Goal: Information Seeking & Learning: Learn about a topic

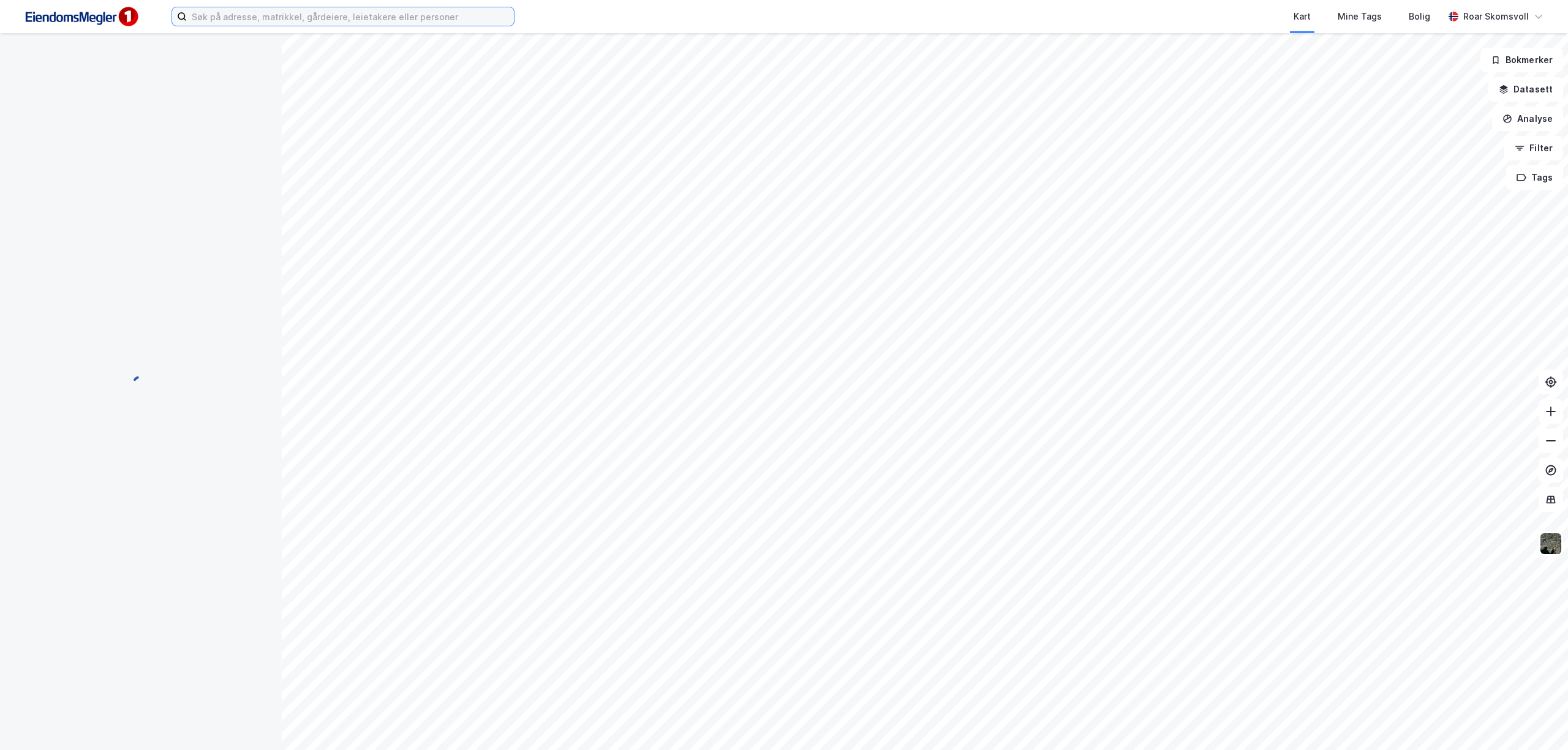
drag, startPoint x: 0, startPoint y: 0, endPoint x: 300, endPoint y: 22, distance: 300.8
click at [302, 22] on input at bounding box center [350, 17] width 327 height 19
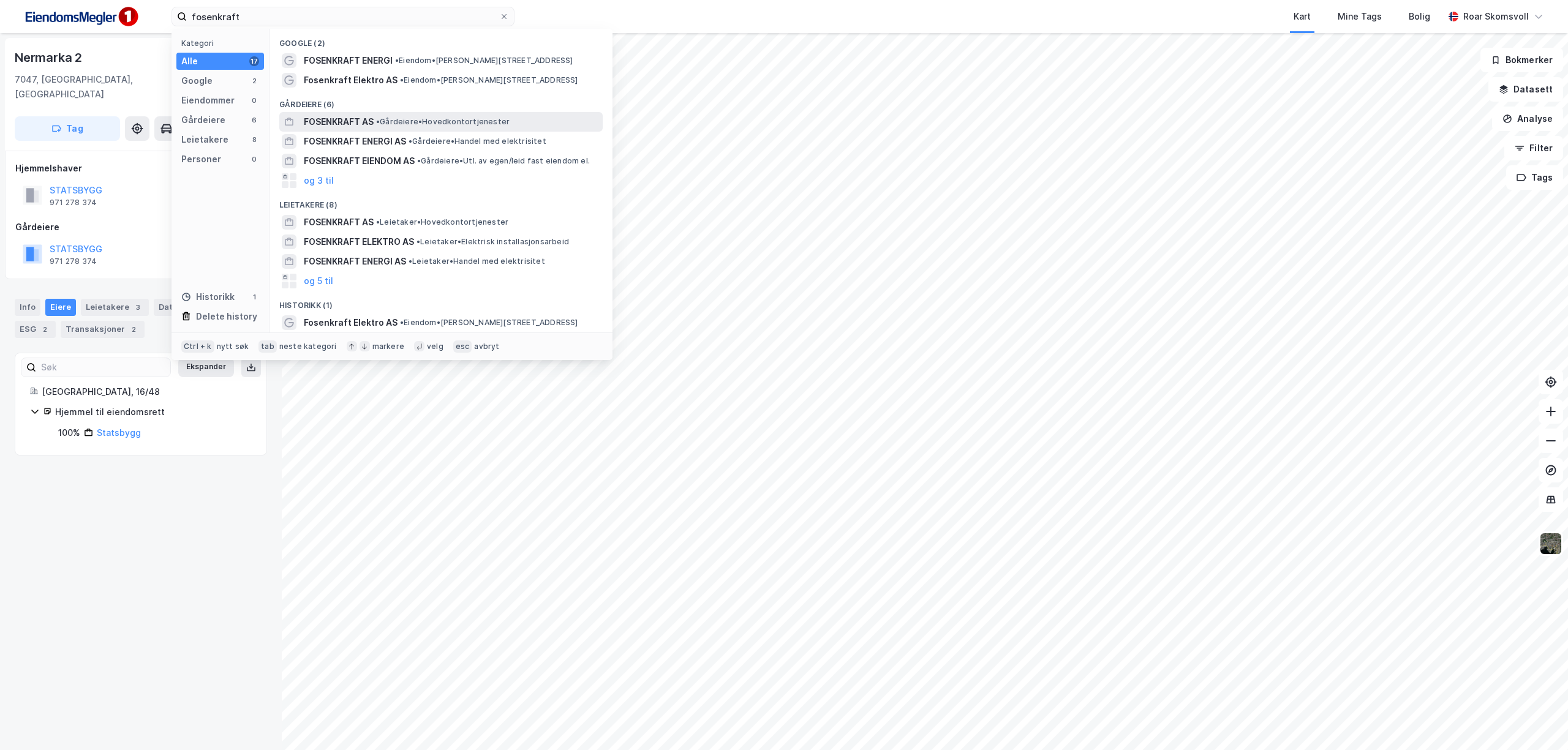
click at [346, 120] on span "FOSENKRAFT AS" at bounding box center [338, 122] width 70 height 15
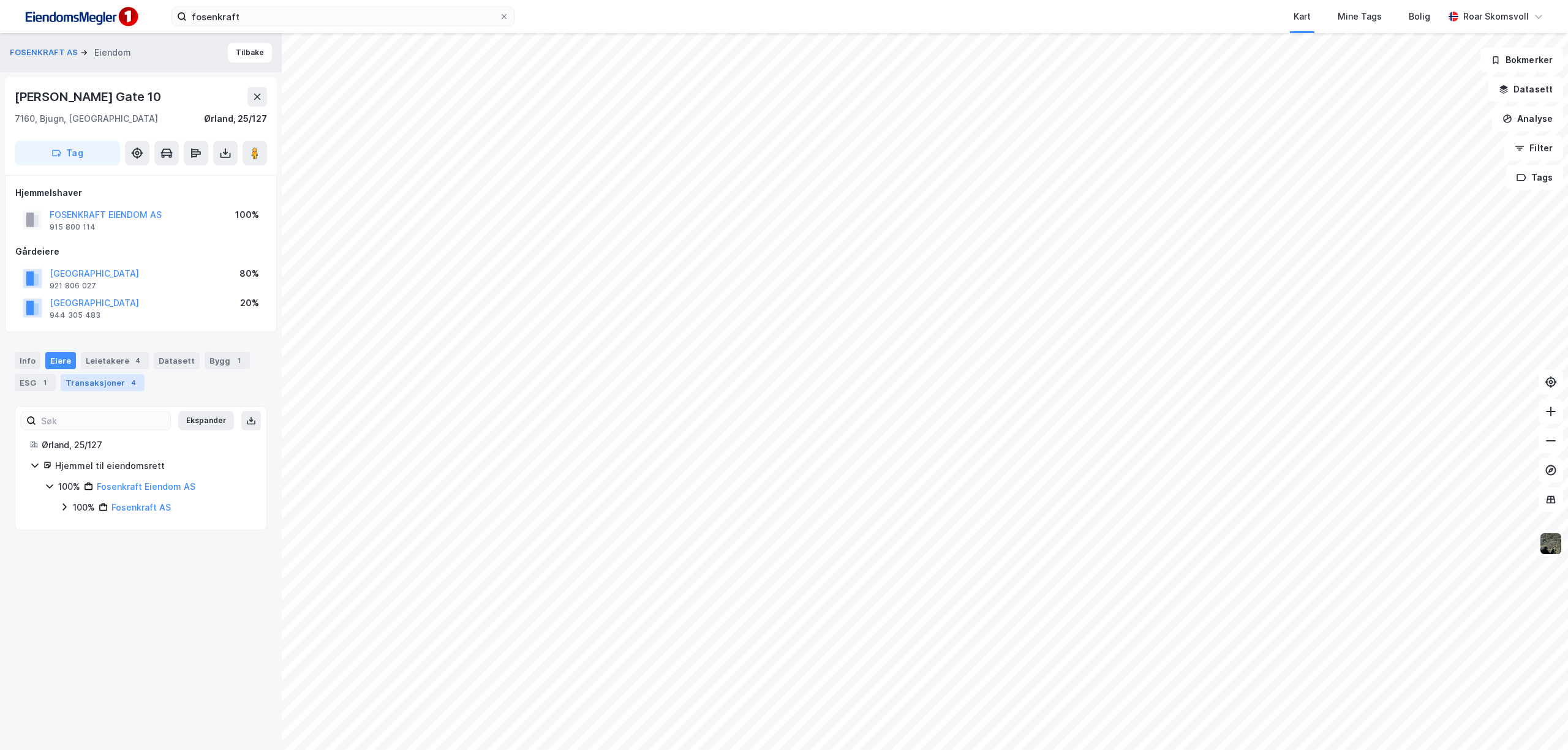
click at [115, 383] on div "Transaksjoner 4" at bounding box center [103, 383] width 84 height 17
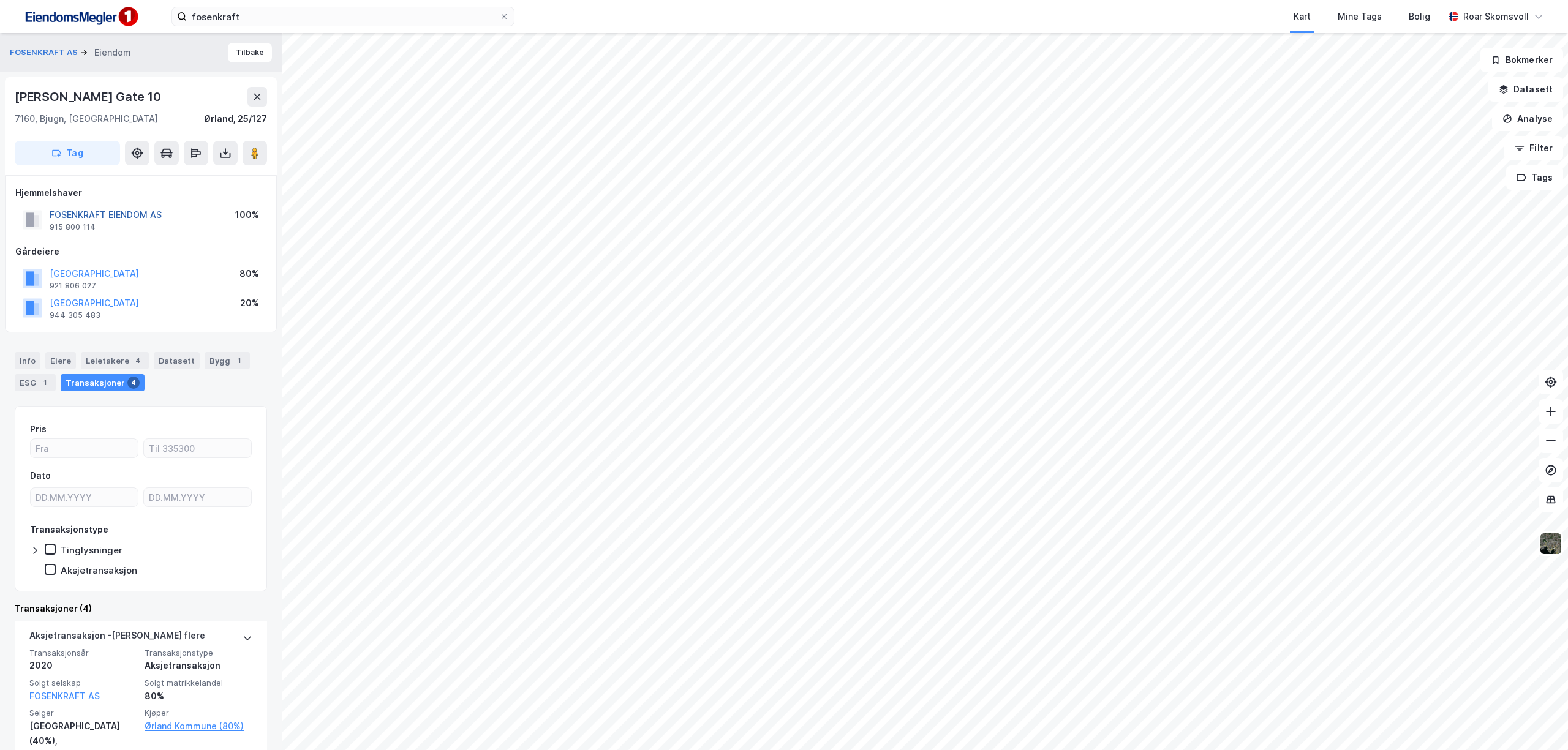
click at [0, 0] on button "FOSENKRAFT EIENDOM AS" at bounding box center [0, 0] width 0 height 0
click at [257, 156] on image at bounding box center [255, 152] width 7 height 12
click at [0, 0] on button "FOSENKRAFT EIENDOM AS" at bounding box center [0, 0] width 0 height 0
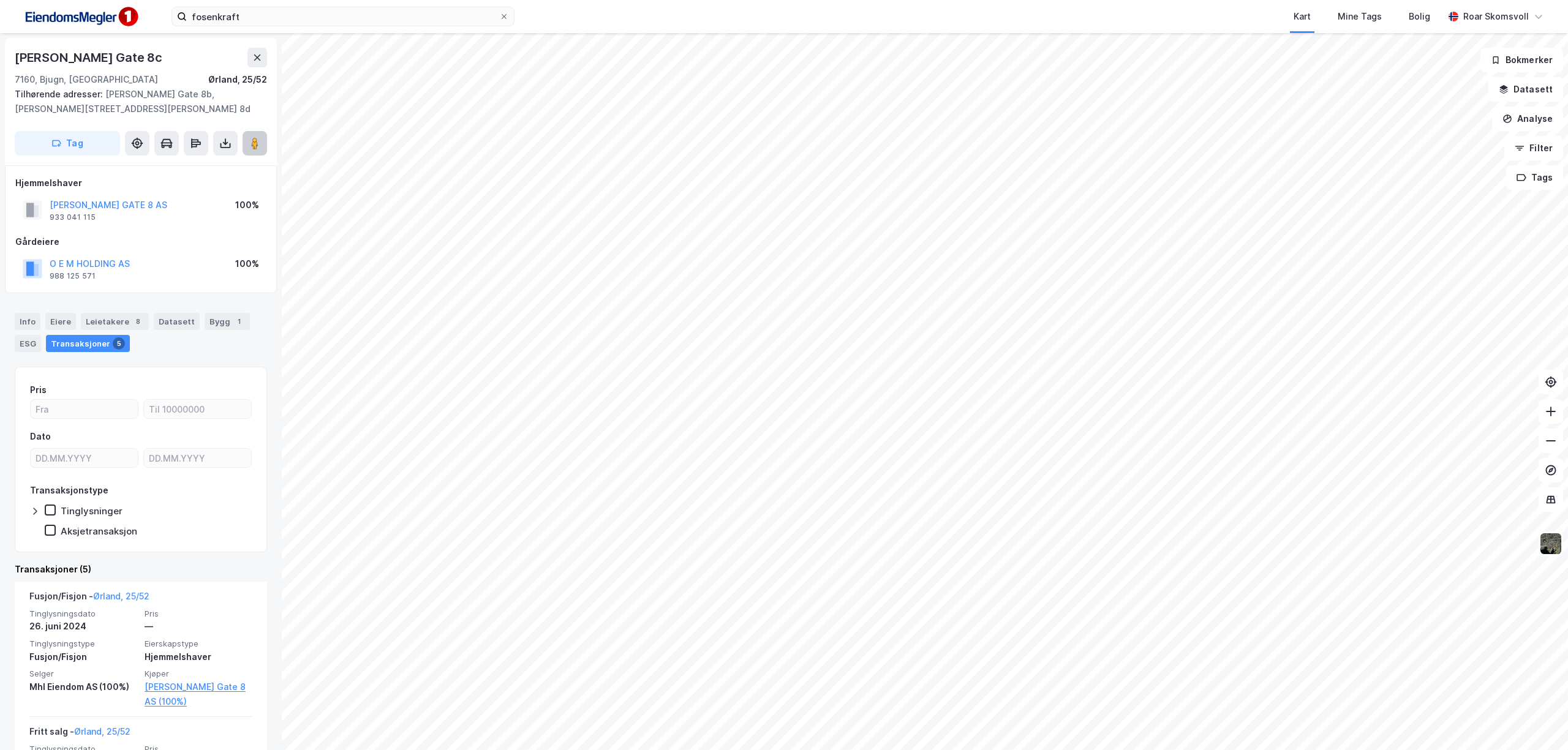
click at [253, 148] on image at bounding box center [255, 143] width 7 height 12
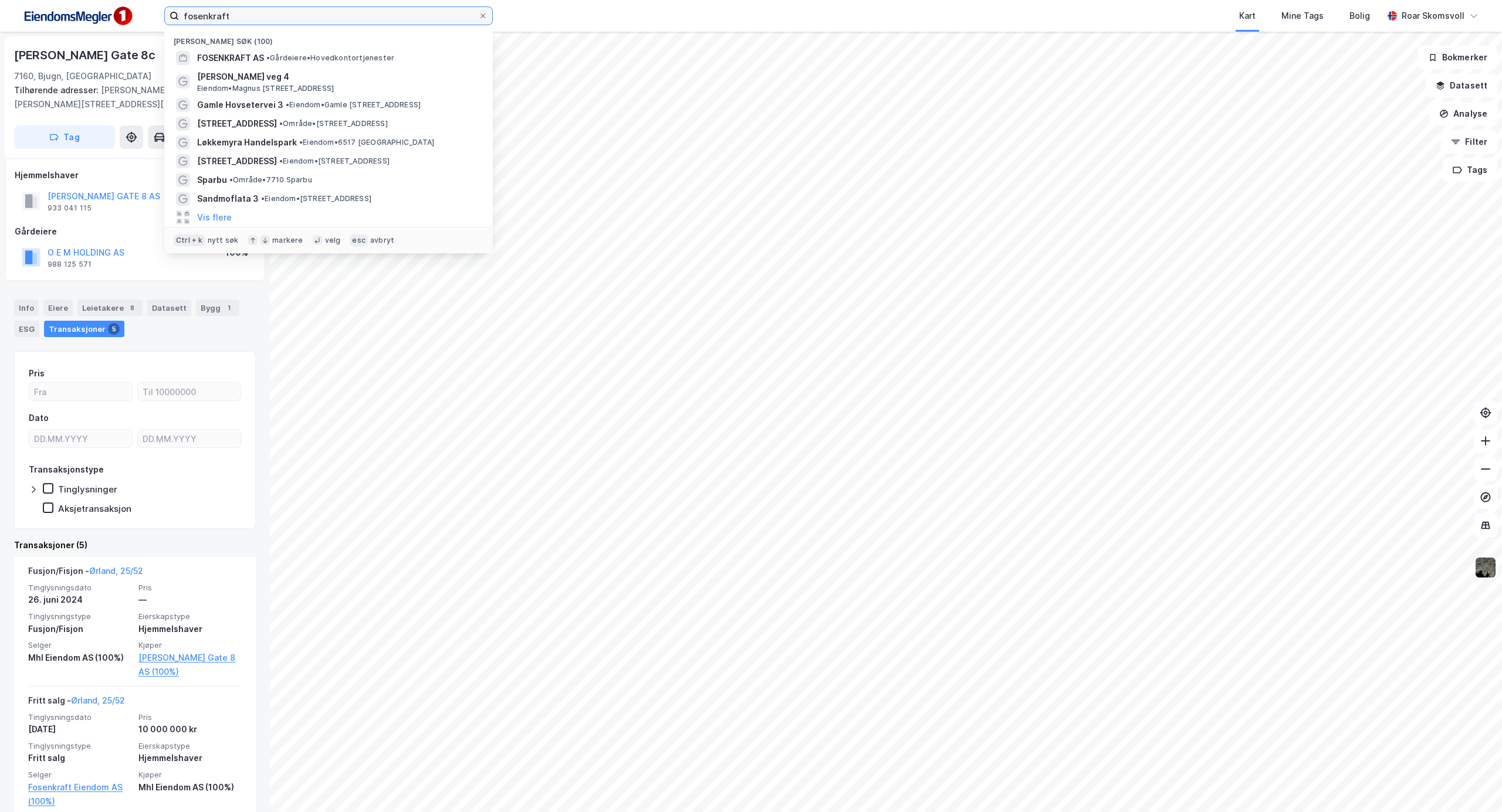
drag, startPoint x: 259, startPoint y: 17, endPoint x: 106, endPoint y: 3, distance: 153.6
click at [106, 3] on div "fosenkraft Nylige søk (100) FOSENKRAFT AS • Gårdeiere • Hovedkontortjenester [P…" at bounding box center [751, 15] width 1502 height 31
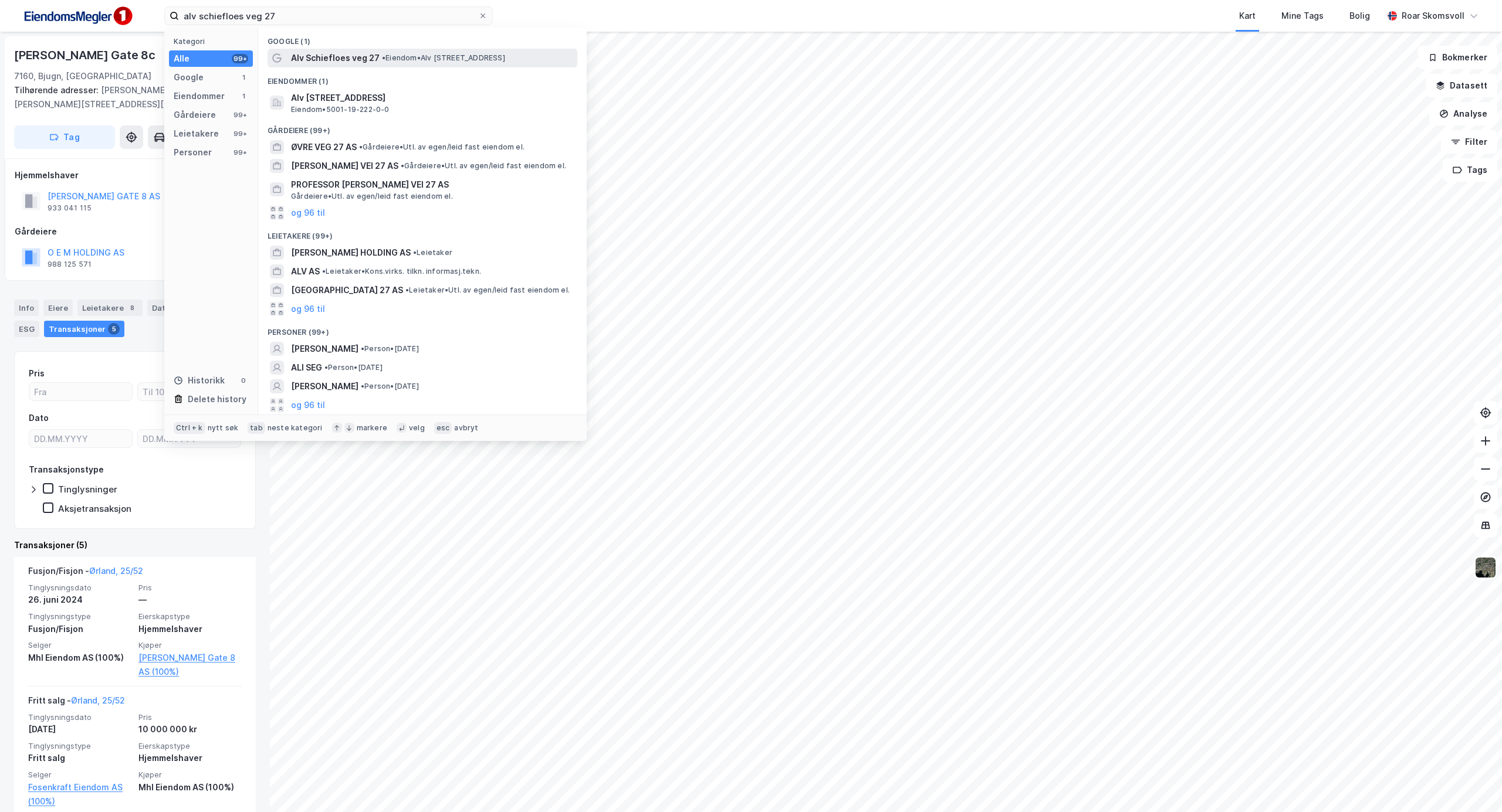
click at [334, 57] on span "Alv Schiefloes veg 27" at bounding box center [335, 58] width 89 height 14
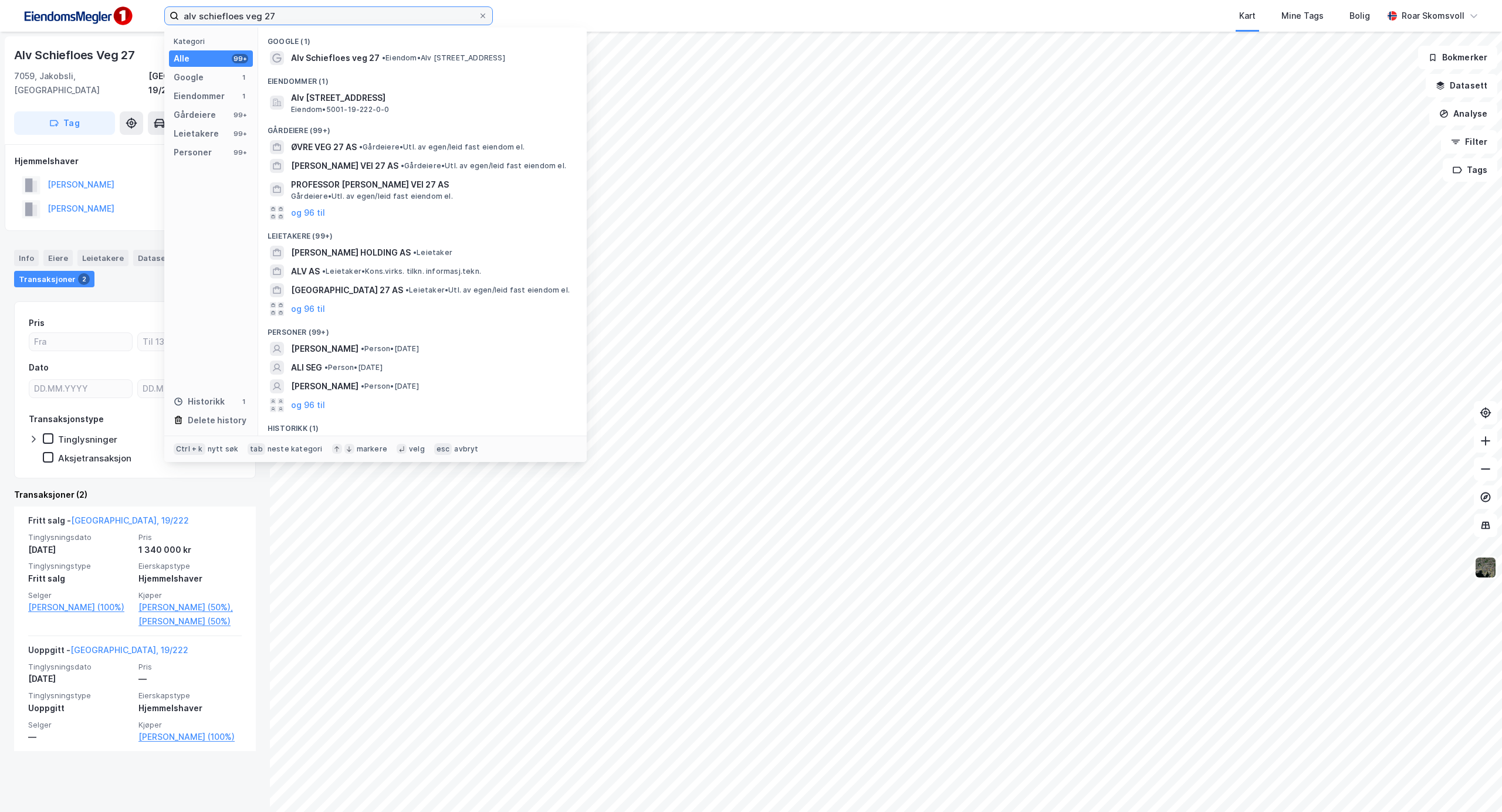
drag, startPoint x: 276, startPoint y: 18, endPoint x: 131, endPoint y: 15, distance: 145.0
click at [131, 17] on div "alv schiefloes veg 27 Kategori Alle 99+ Google 1 Eiendommer 1 Gårdeiere 99+ Lei…" at bounding box center [751, 15] width 1502 height 31
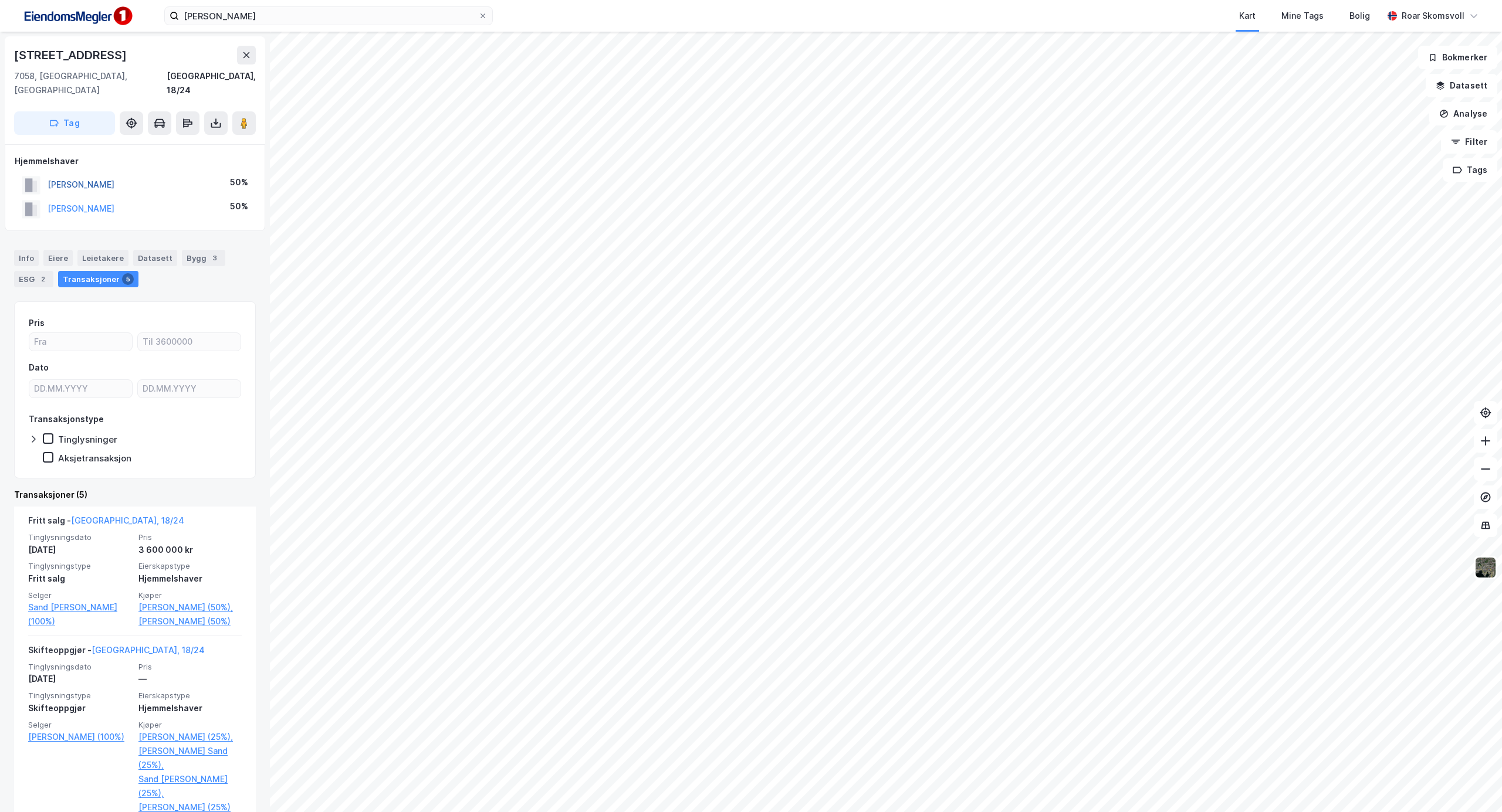
click at [0, 0] on button "[PERSON_NAME]" at bounding box center [0, 0] width 0 height 0
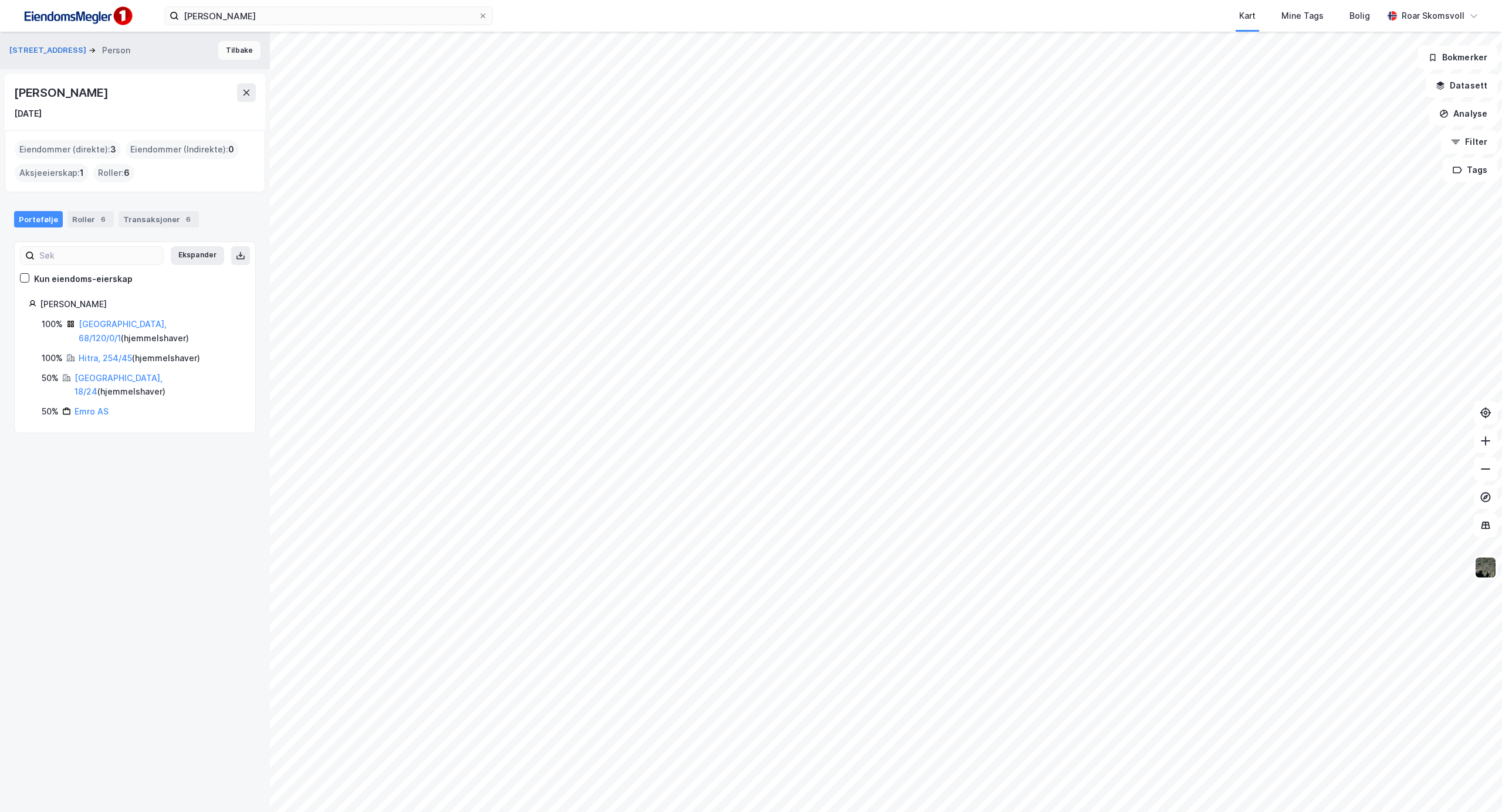
click at [233, 59] on button "Tilbake" at bounding box center [239, 50] width 42 height 19
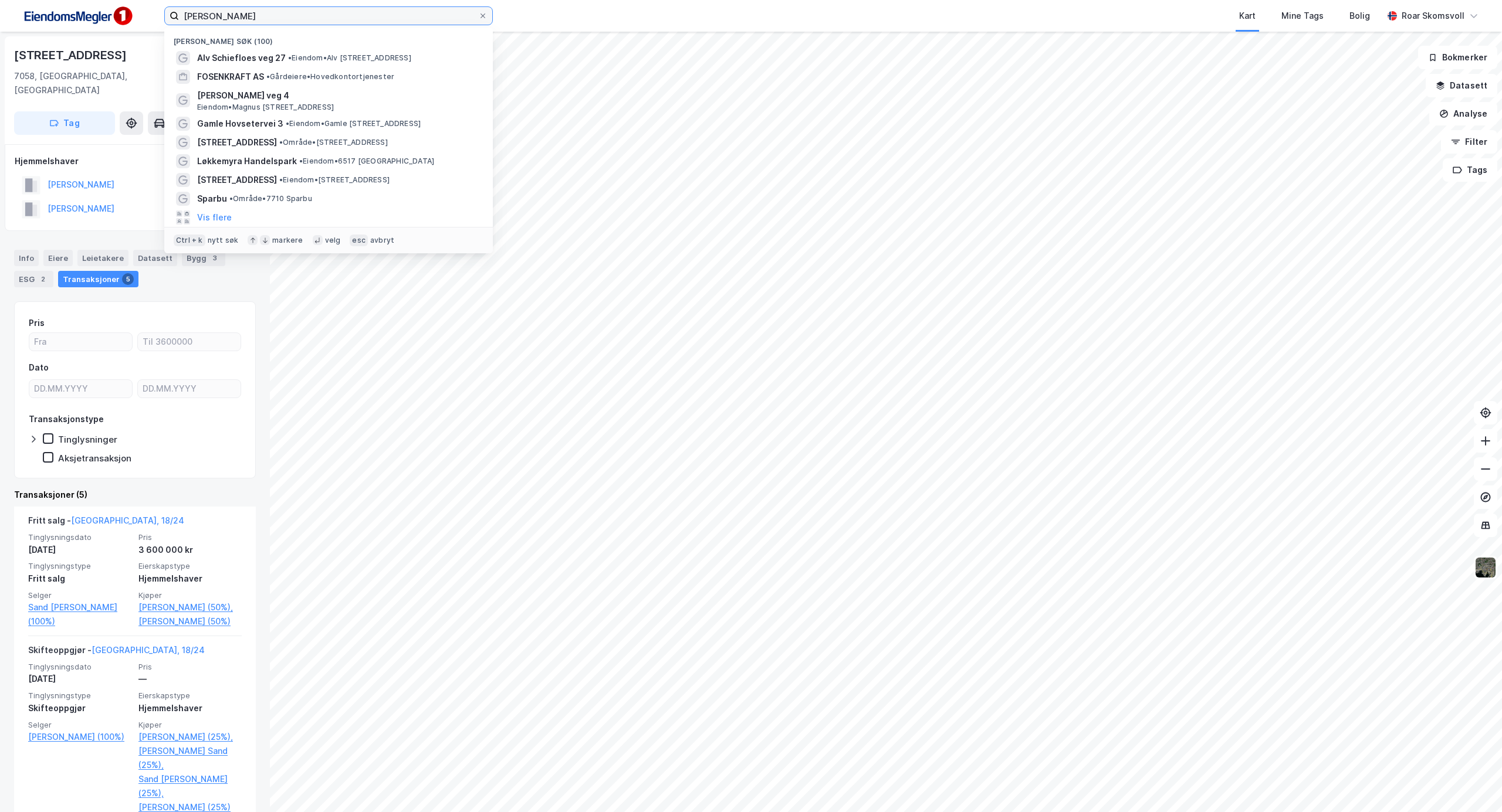
click at [361, 23] on input "[PERSON_NAME]" at bounding box center [328, 16] width 299 height 18
drag, startPoint x: 360, startPoint y: 24, endPoint x: 120, endPoint y: 8, distance: 240.5
click at [120, 8] on div "[PERSON_NAME] Nylige søk (100) Alv Schiefloes veg 27 • Eiendom • Alv [STREET_AD…" at bounding box center [751, 15] width 1502 height 31
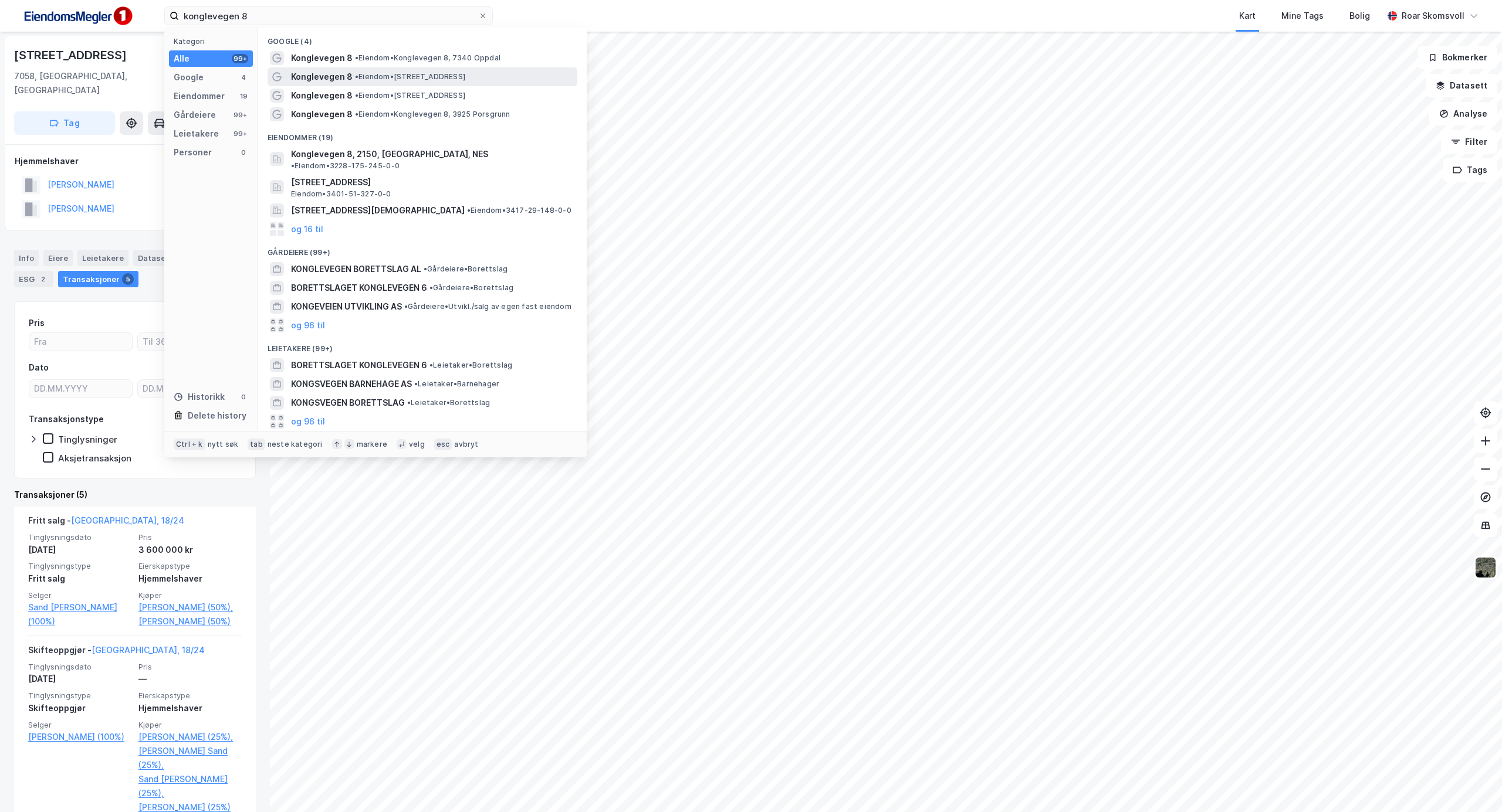
click at [418, 74] on span "• Eiendom • [STREET_ADDRESS]" at bounding box center [410, 77] width 110 height 9
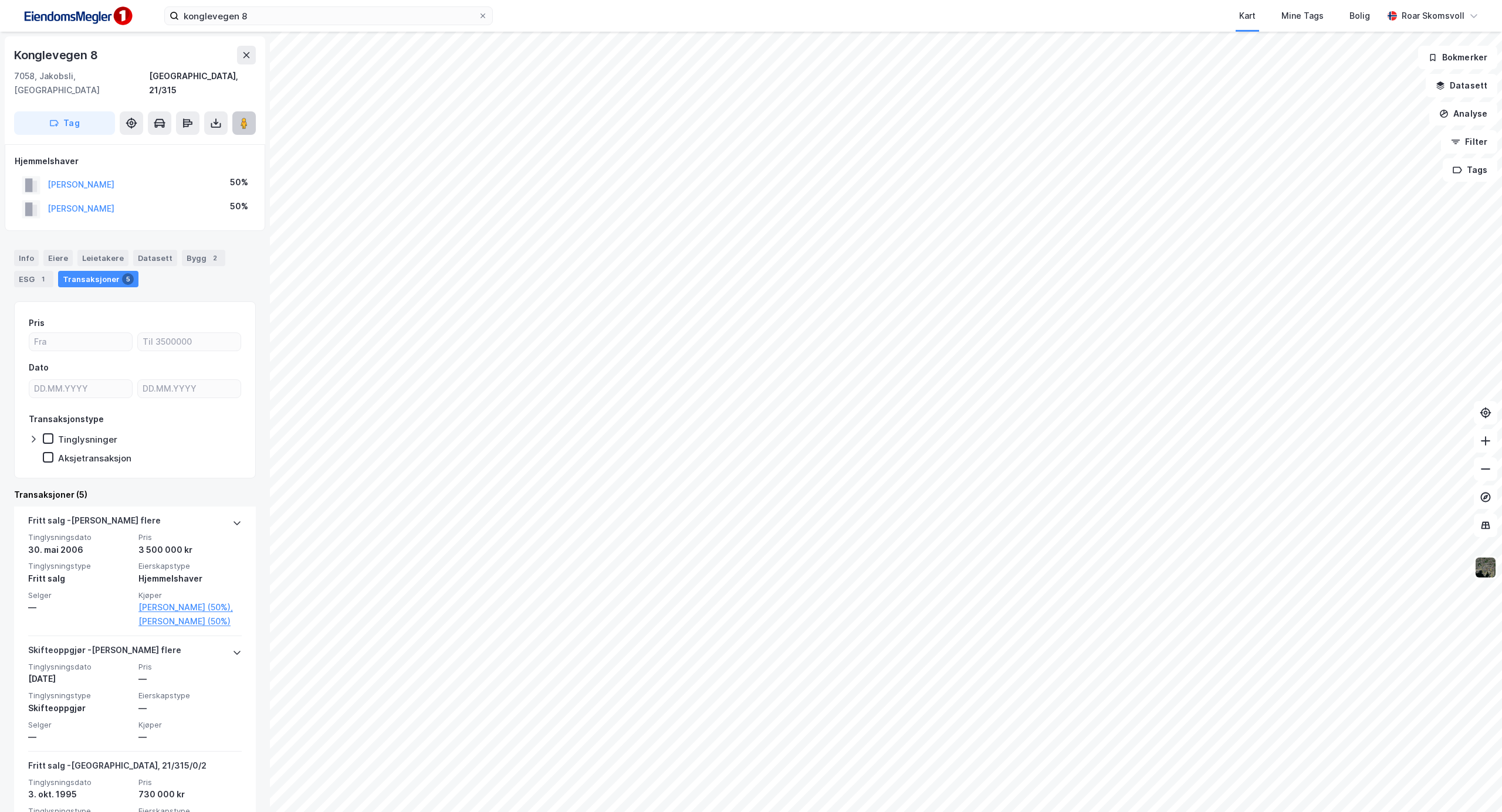
click at [245, 117] on image at bounding box center [244, 123] width 7 height 12
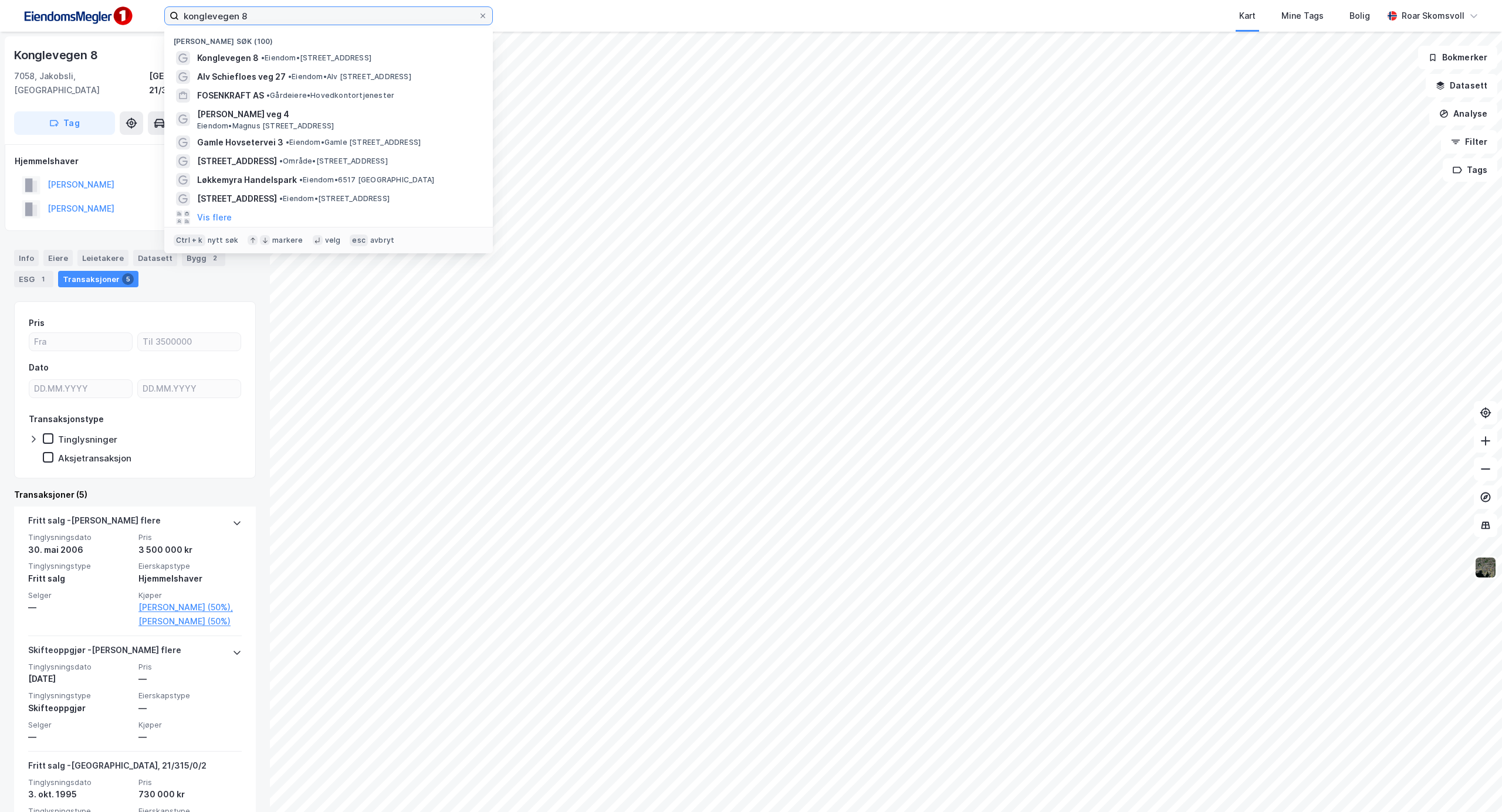
drag, startPoint x: 274, startPoint y: 15, endPoint x: 89, endPoint y: 13, distance: 185.0
click at [90, 13] on div "konglevegen 8 Nylige søk (100) Konglevegen 8 • Eiendom • [STREET_ADDRESS] • Eie…" at bounding box center [751, 15] width 1502 height 31
paste input "Aspvegen 17 B"
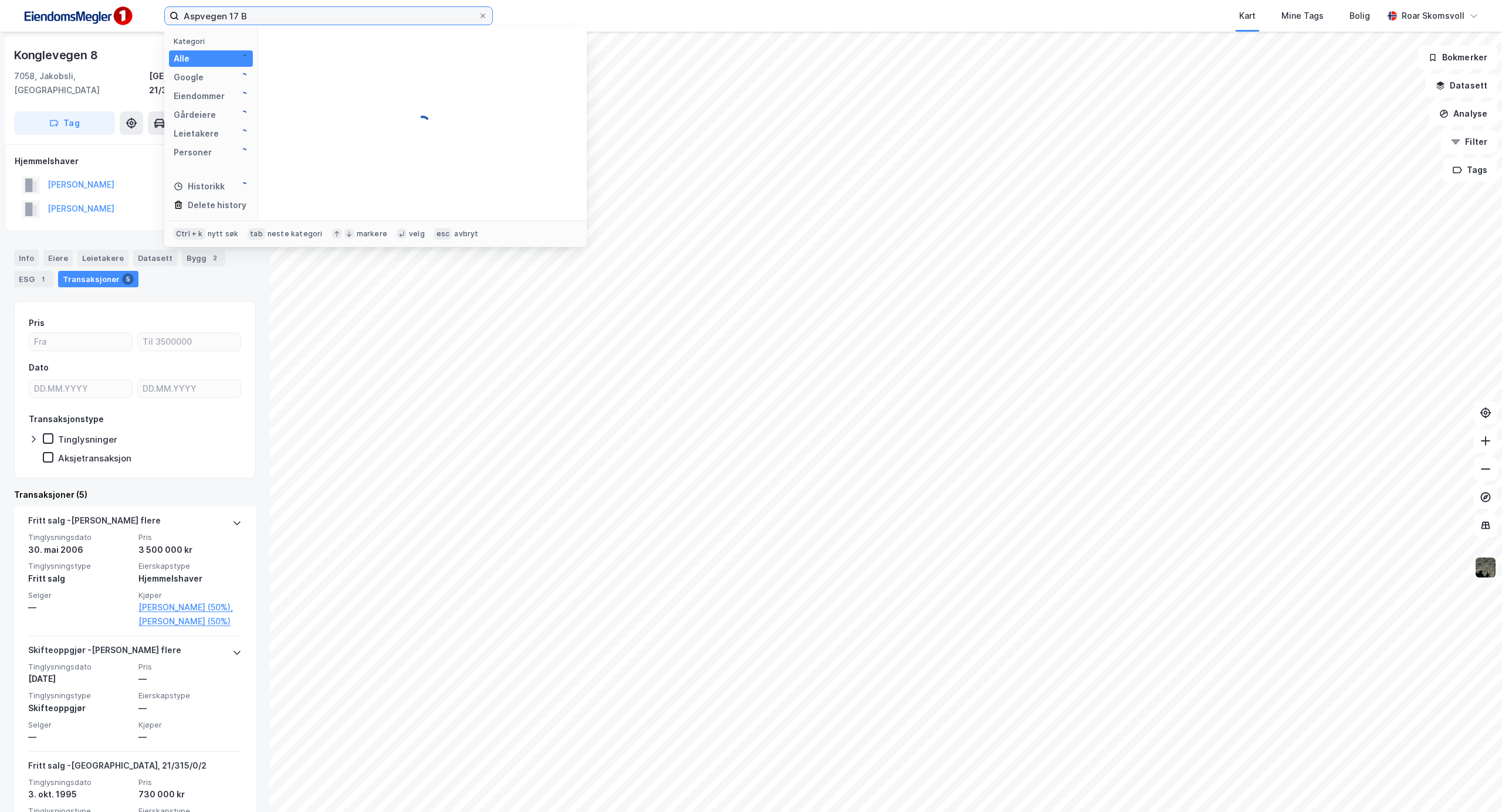
type input "Aspvegen 17 B"
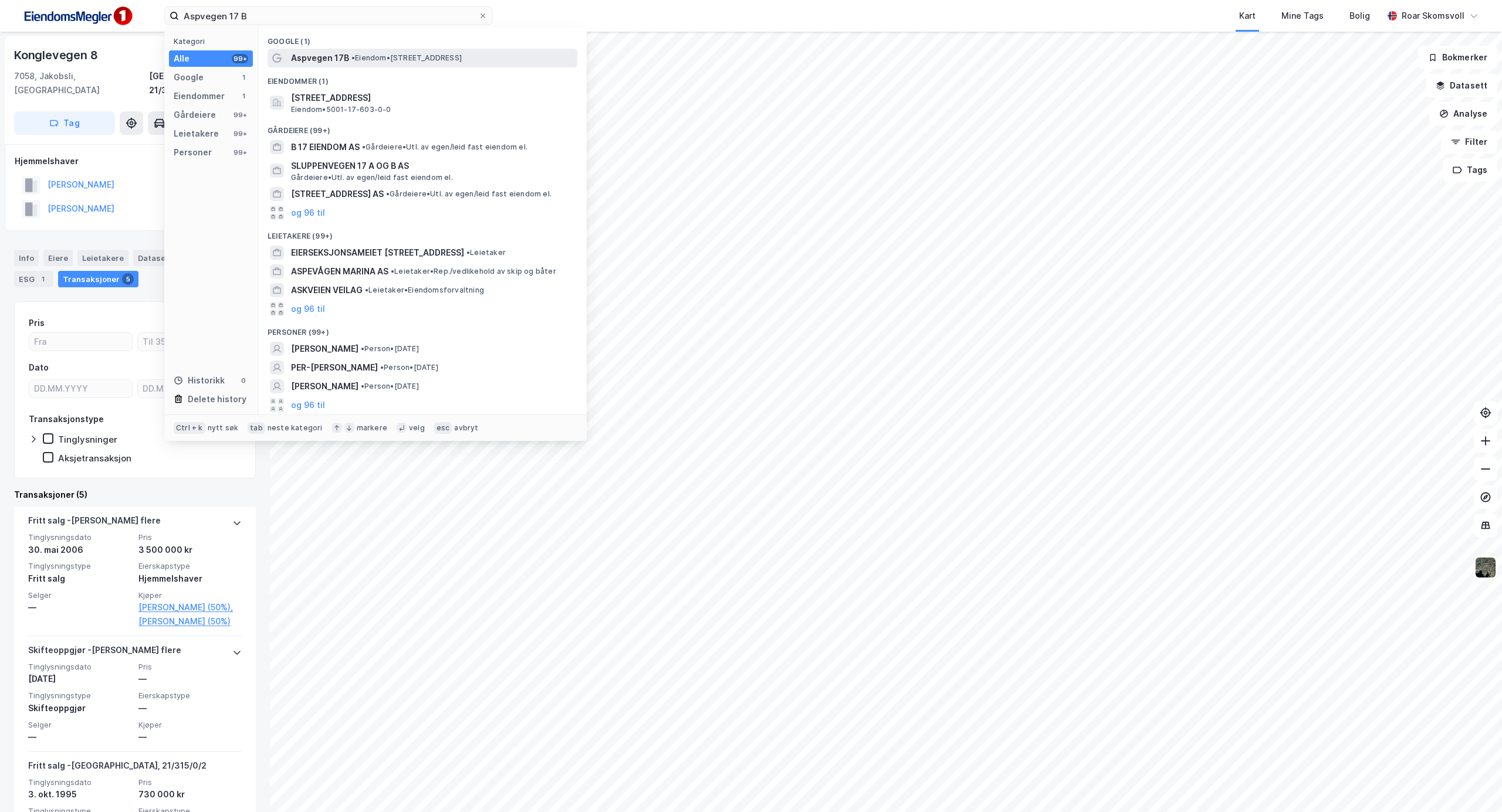
click at [393, 59] on span "• Eiendom • [STREET_ADDRESS]" at bounding box center [406, 58] width 110 height 9
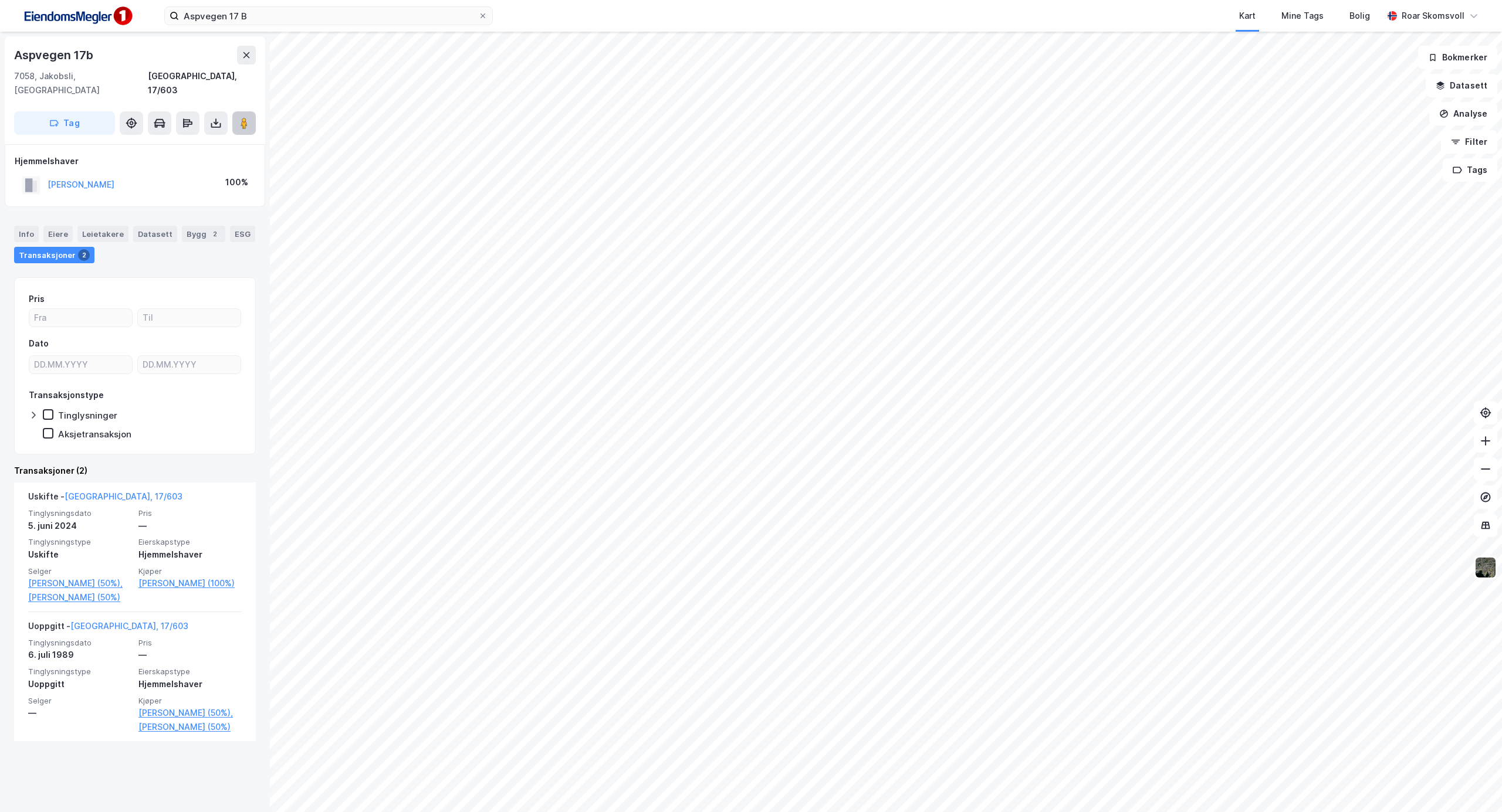
click at [244, 117] on image at bounding box center [244, 123] width 7 height 12
click at [242, 117] on image at bounding box center [244, 123] width 7 height 12
click at [52, 601] on link "[PERSON_NAME] (50%)" at bounding box center [79, 597] width 103 height 14
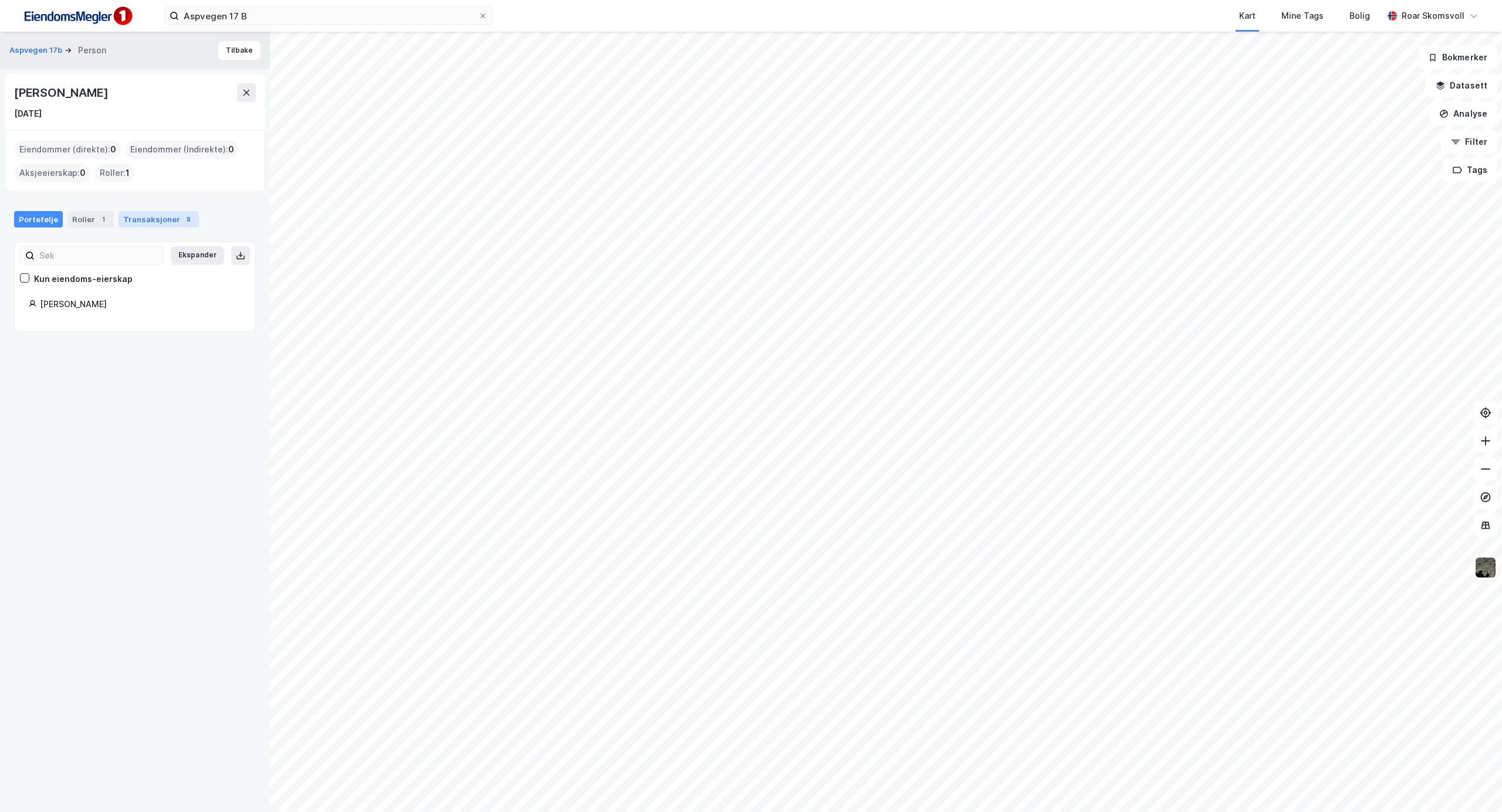
click at [141, 219] on div "Transaksjoner 8" at bounding box center [158, 219] width 81 height 16
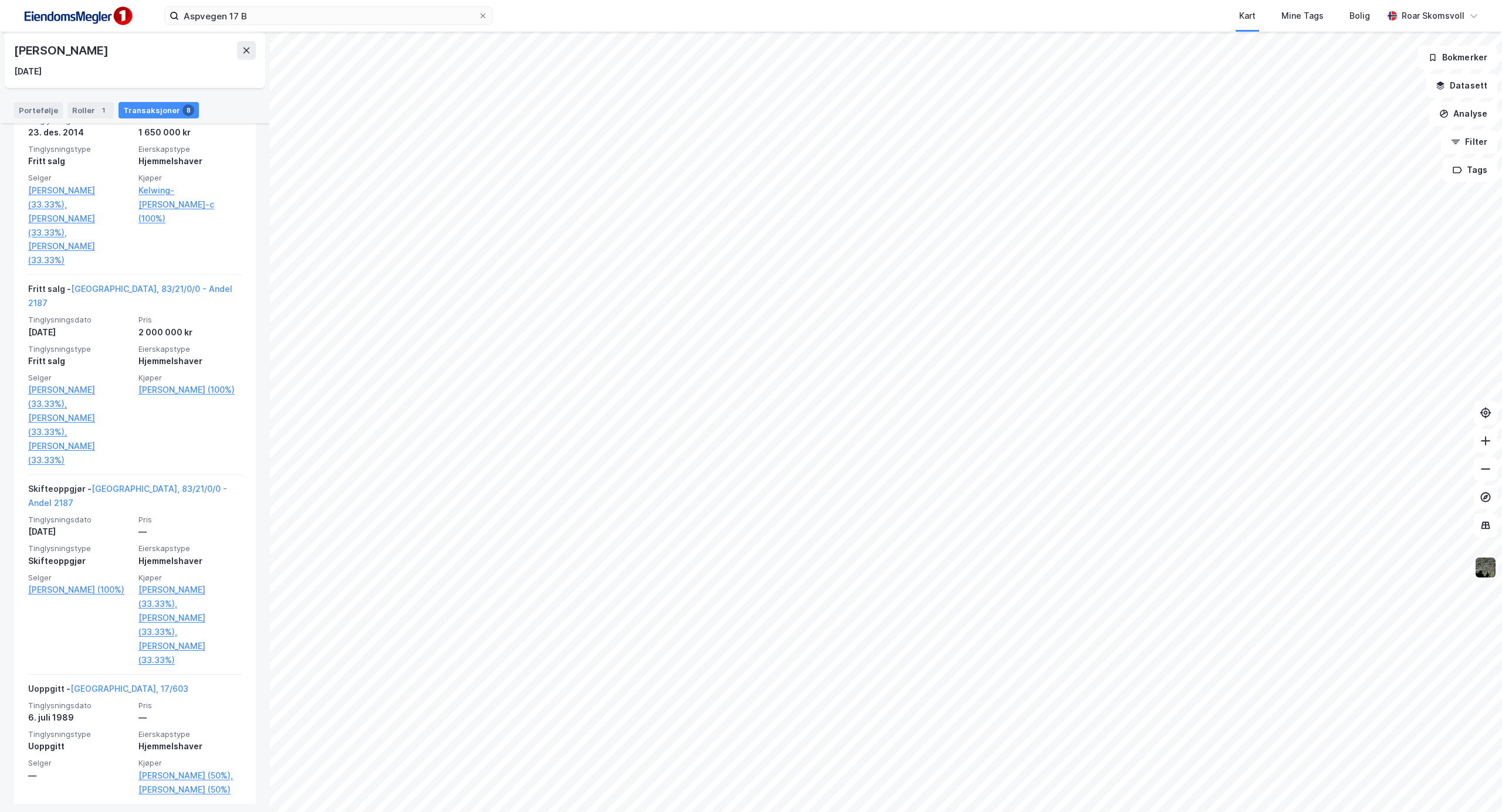
scroll to position [961, 0]
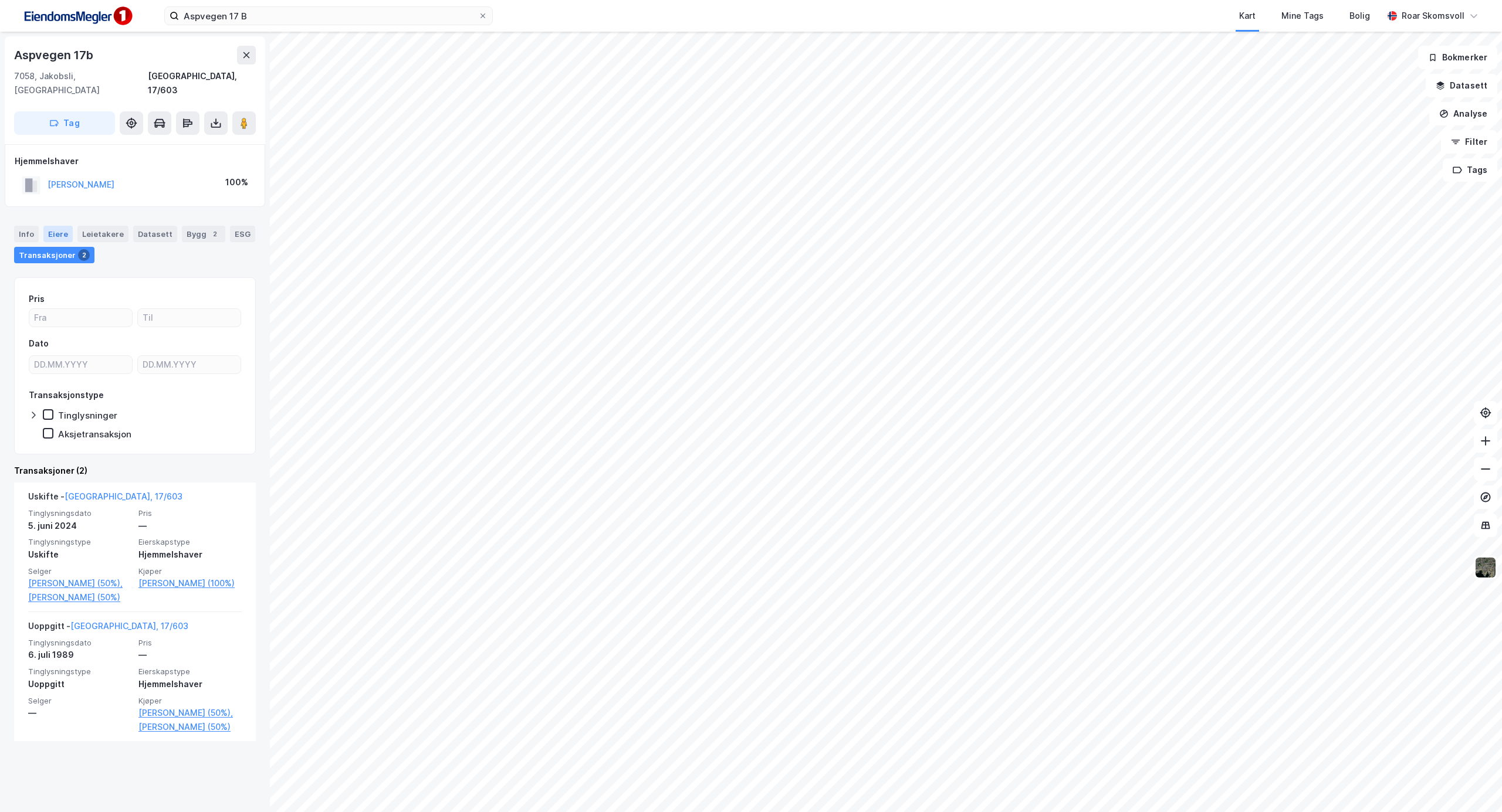
click at [54, 225] on div "Eiere" at bounding box center [58, 233] width 30 height 16
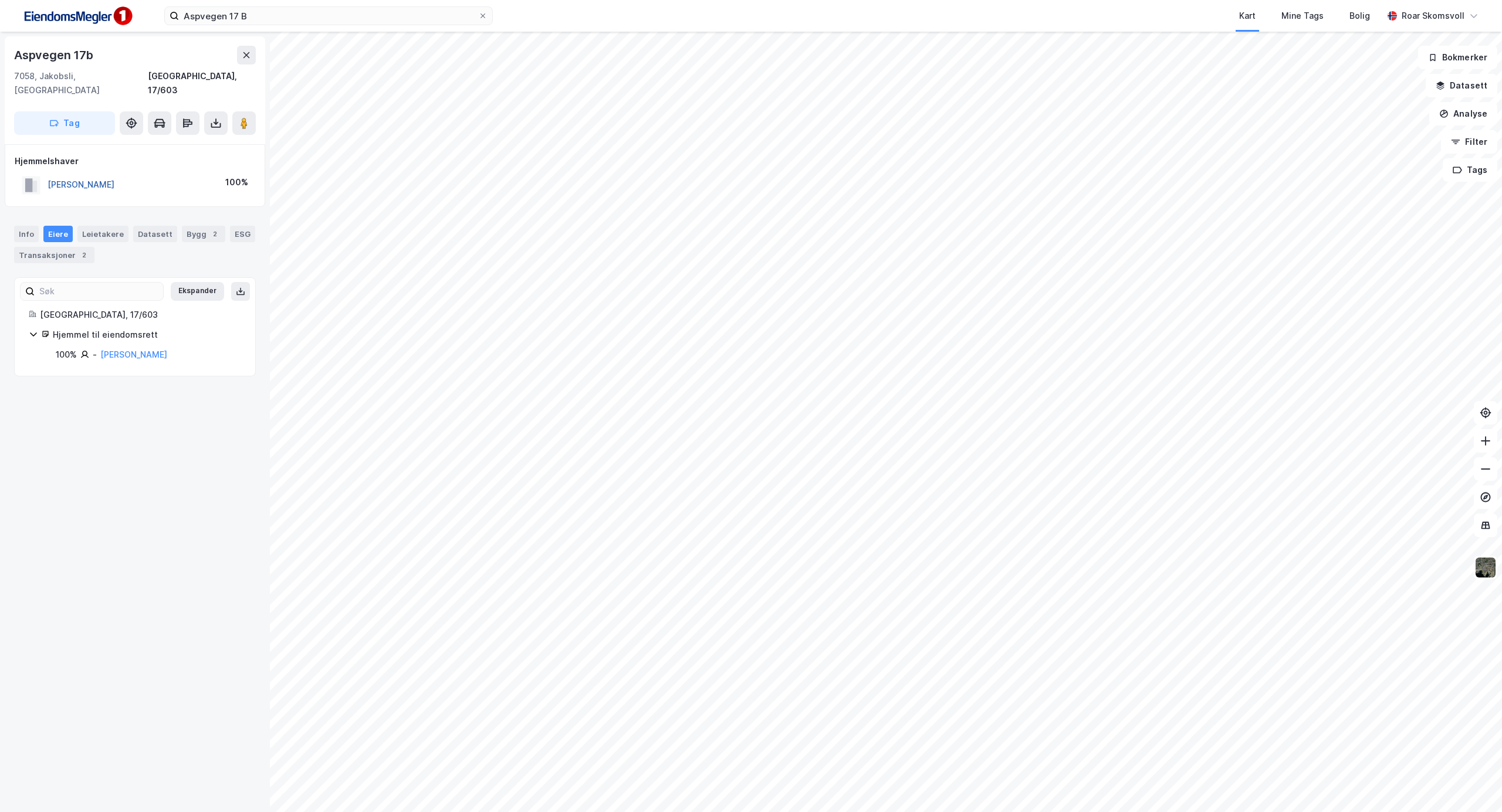
click at [0, 0] on button "[PERSON_NAME]" at bounding box center [0, 0] width 0 height 0
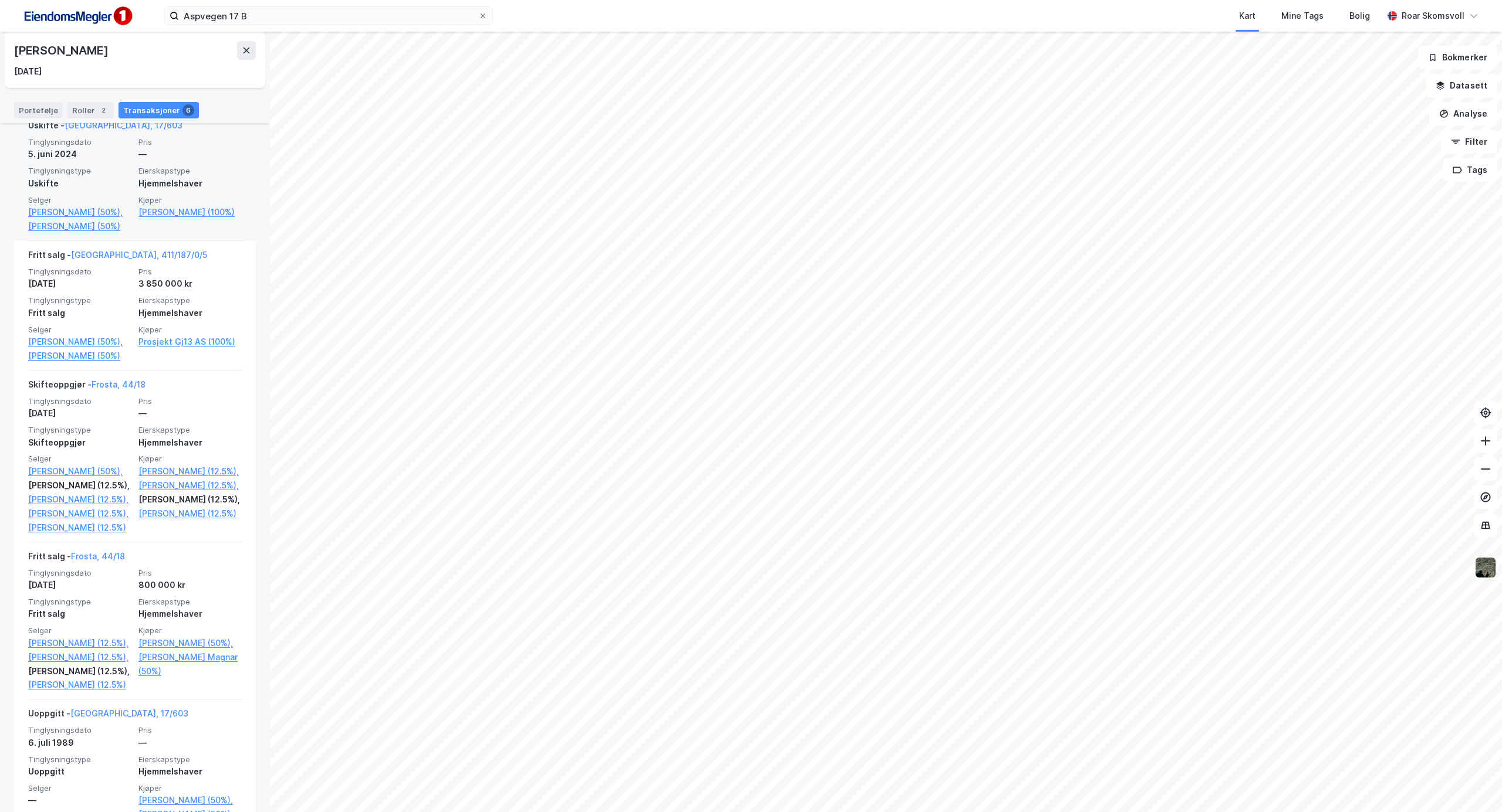
scroll to position [469, 0]
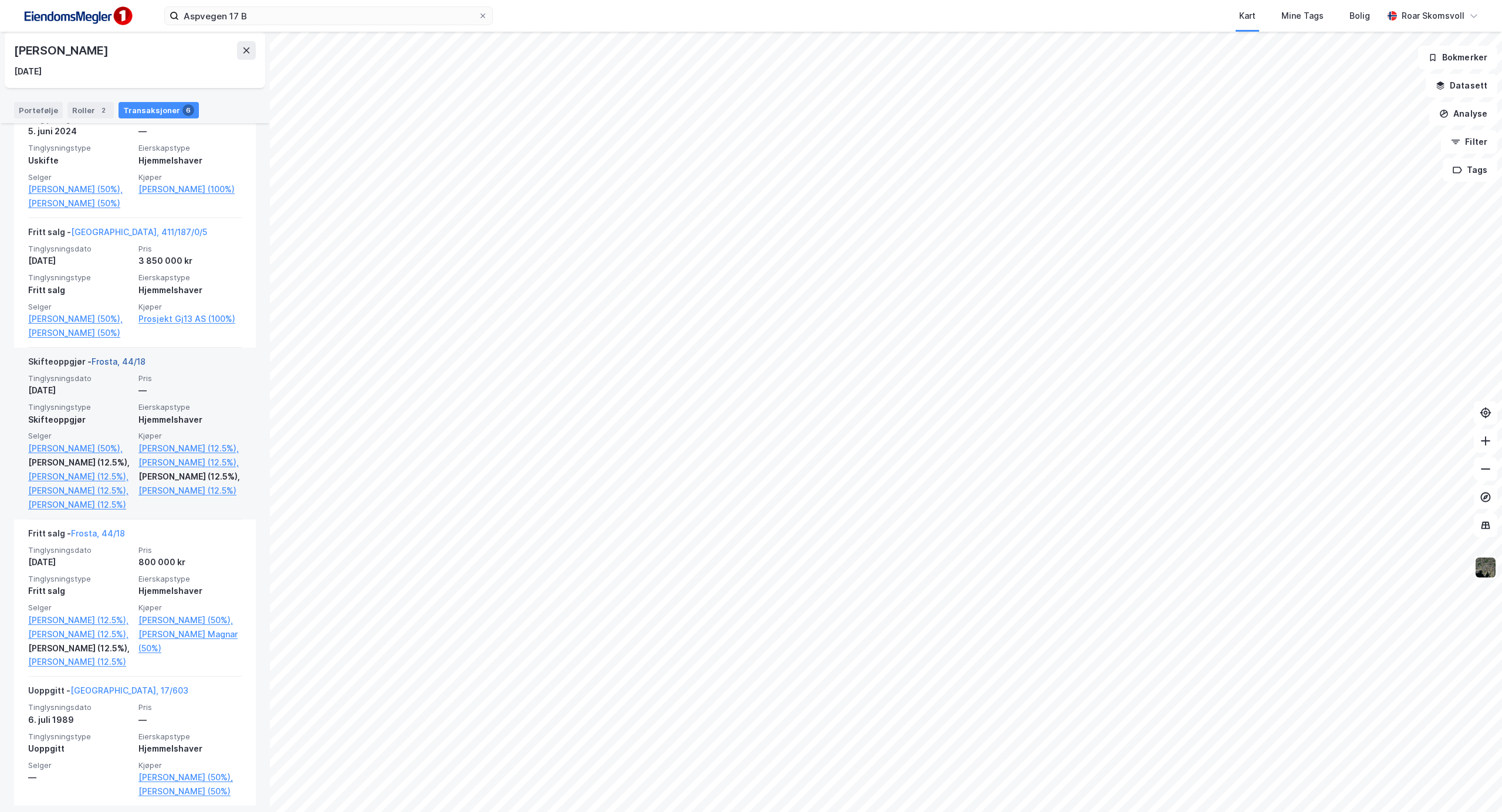
click at [118, 367] on link "Frosta, 44/18" at bounding box center [118, 361] width 54 height 10
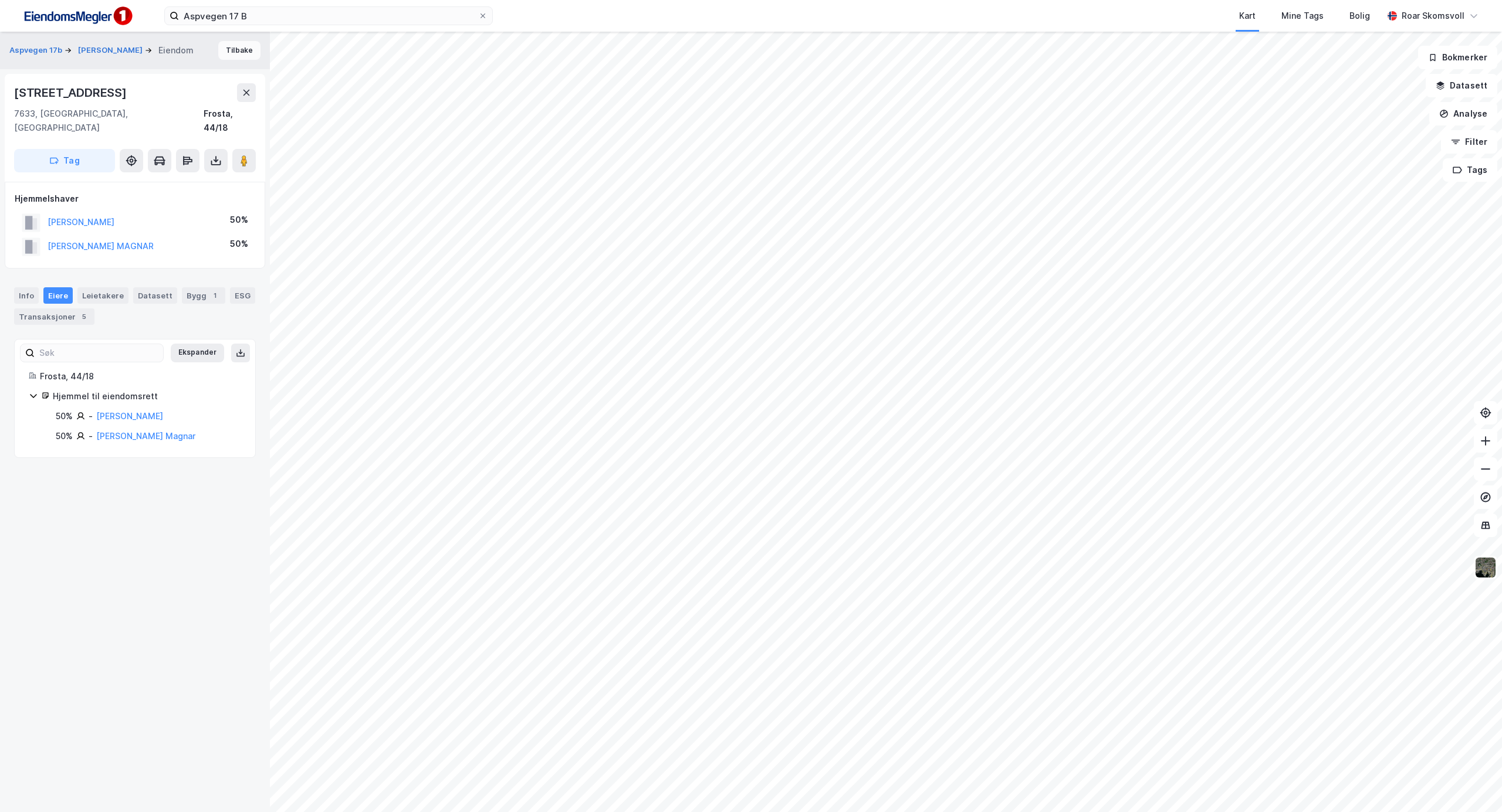
click at [228, 50] on button "Tilbake" at bounding box center [239, 50] width 42 height 19
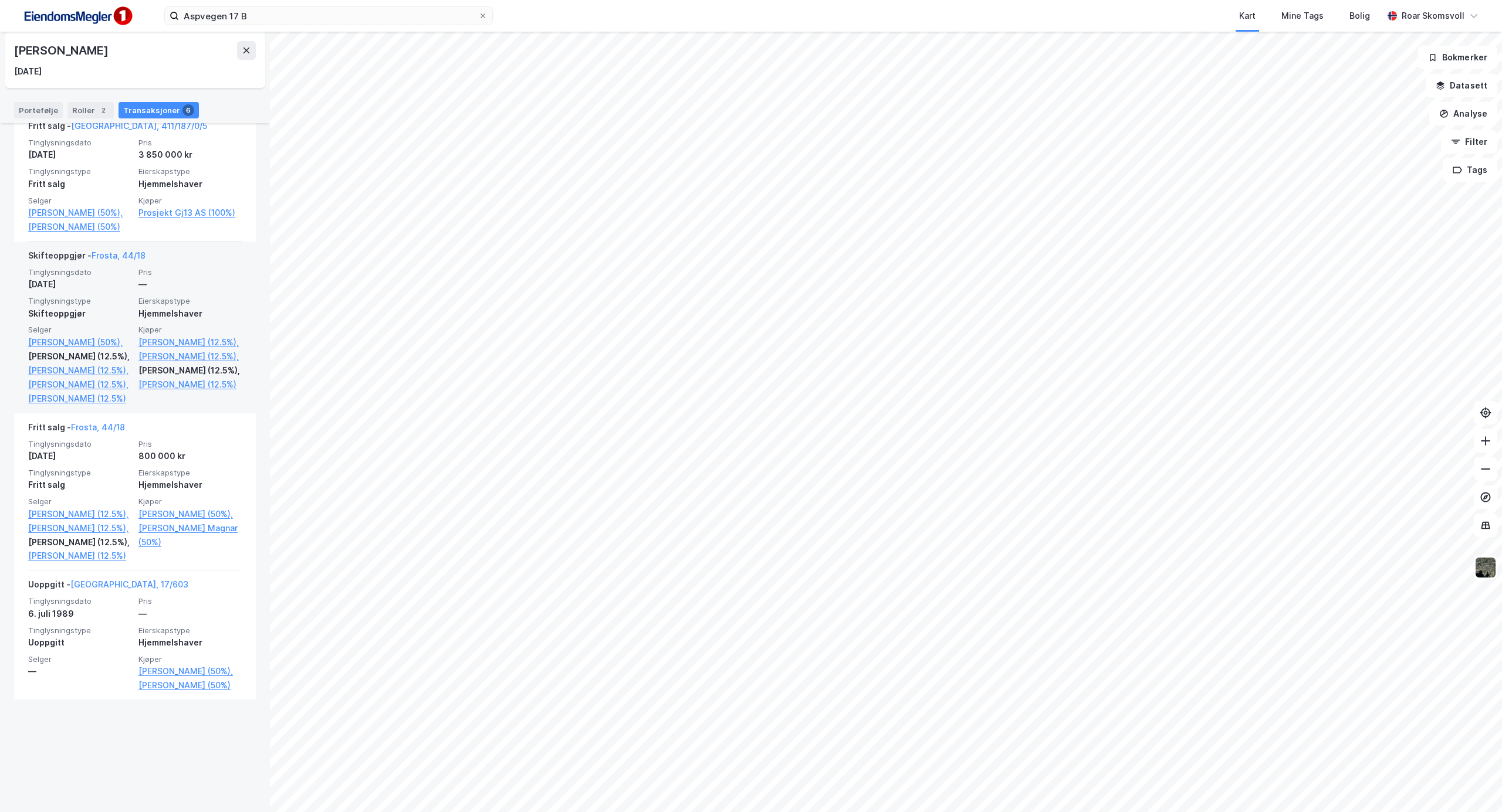
scroll to position [106, 0]
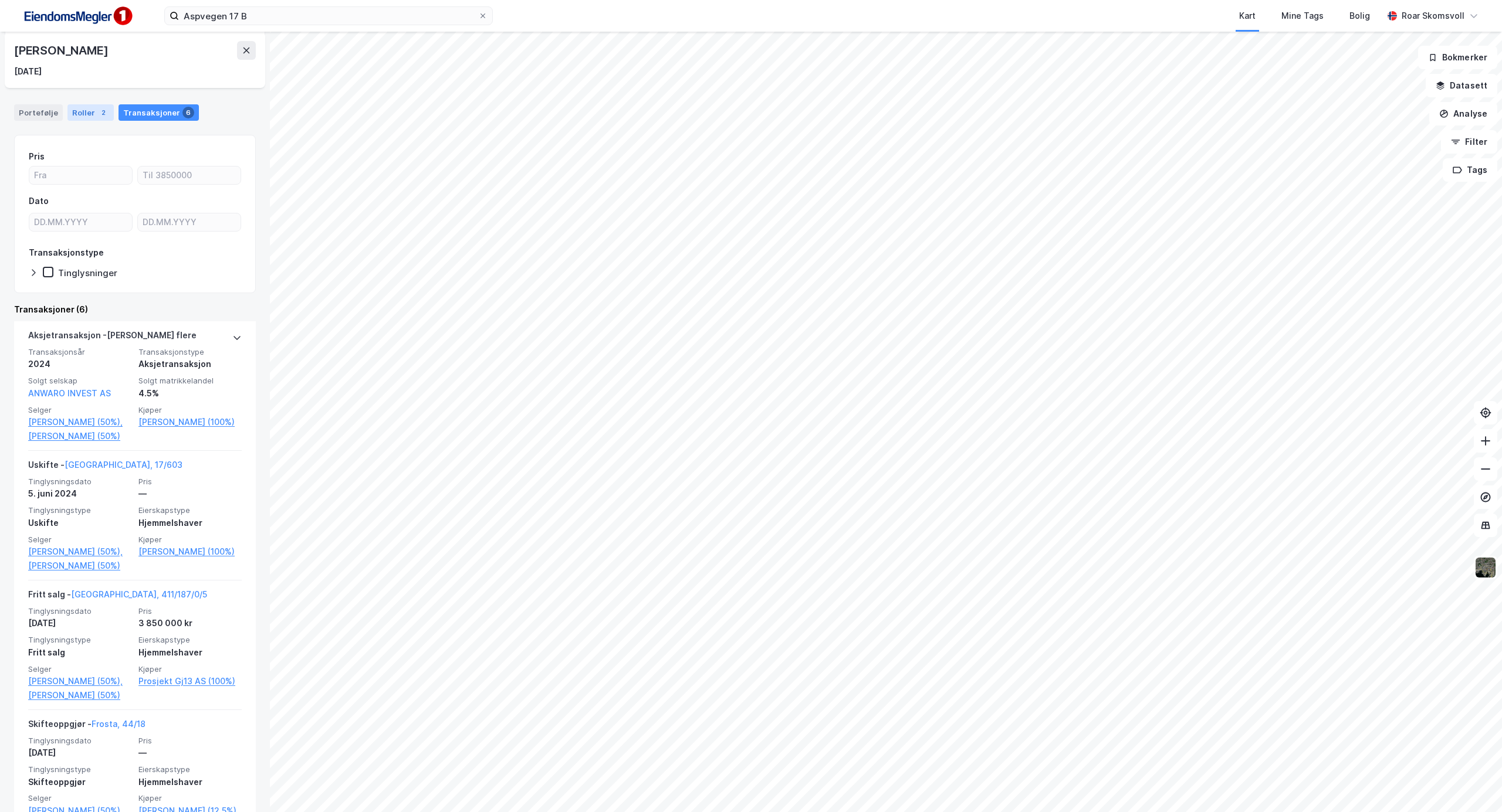
click at [82, 114] on div "Roller 2" at bounding box center [90, 113] width 47 height 16
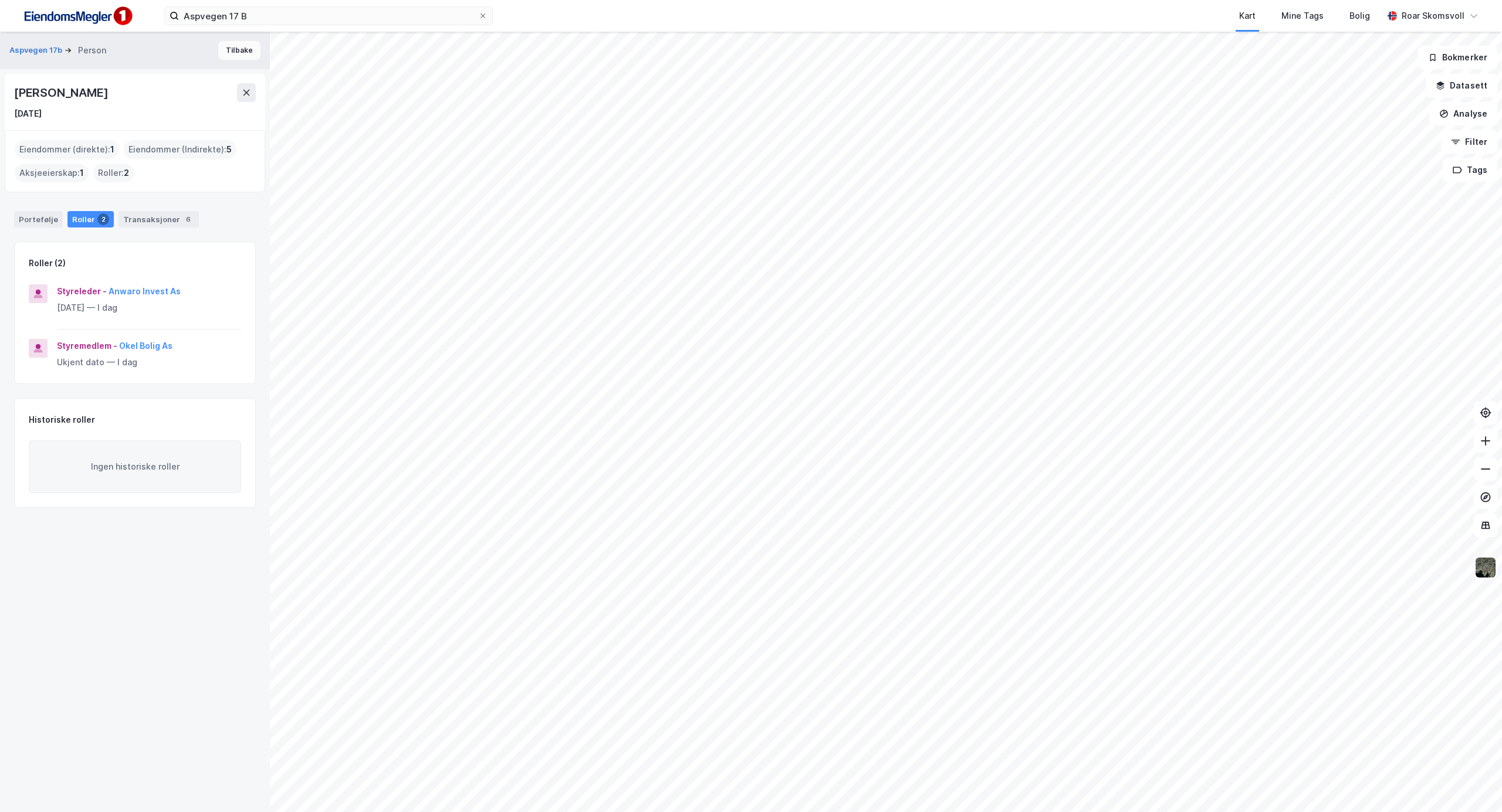
click at [237, 49] on button "Tilbake" at bounding box center [239, 50] width 42 height 19
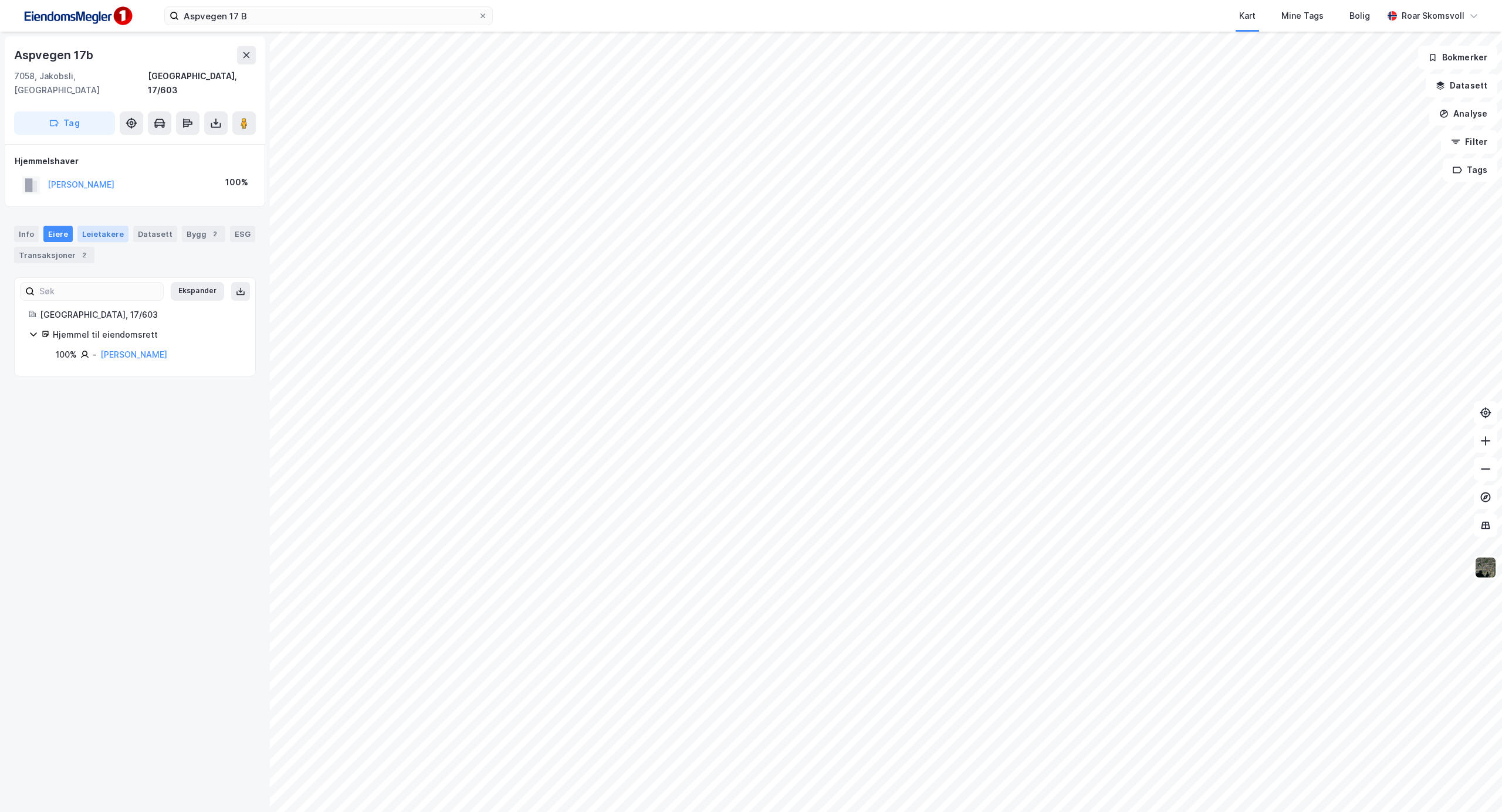
click at [101, 225] on div "Leietakere" at bounding box center [103, 233] width 51 height 16
click at [52, 225] on div "Eiere" at bounding box center [58, 233] width 30 height 16
click at [191, 225] on div "Bygg 2" at bounding box center [203, 233] width 44 height 16
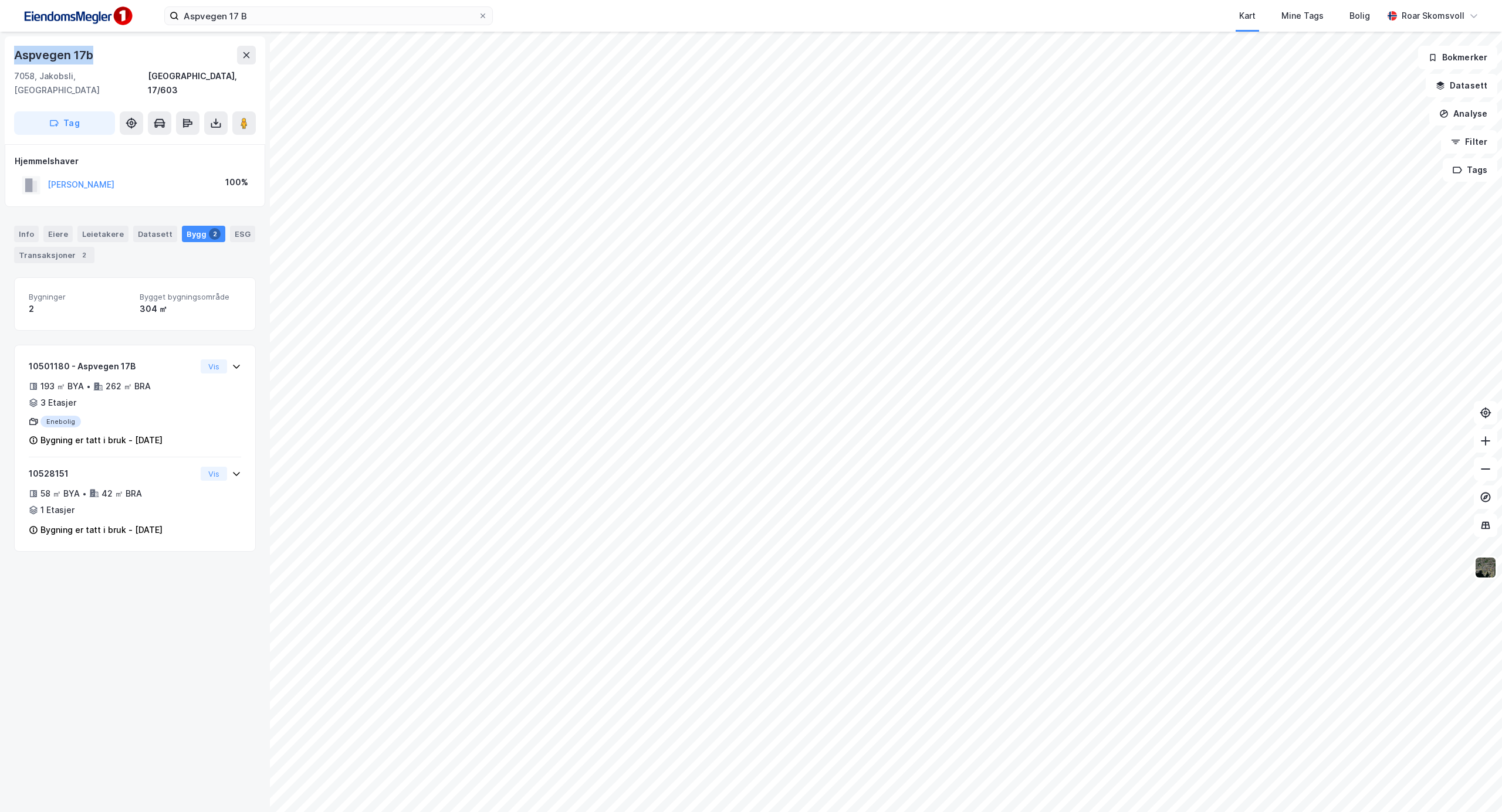
drag, startPoint x: 103, startPoint y: 64, endPoint x: 11, endPoint y: 55, distance: 92.4
click at [11, 55] on div "[STREET_ADDRESS]" at bounding box center [134, 90] width 260 height 108
copy div "Aspvegen 17b"
click at [248, 55] on icon at bounding box center [246, 55] width 9 height 9
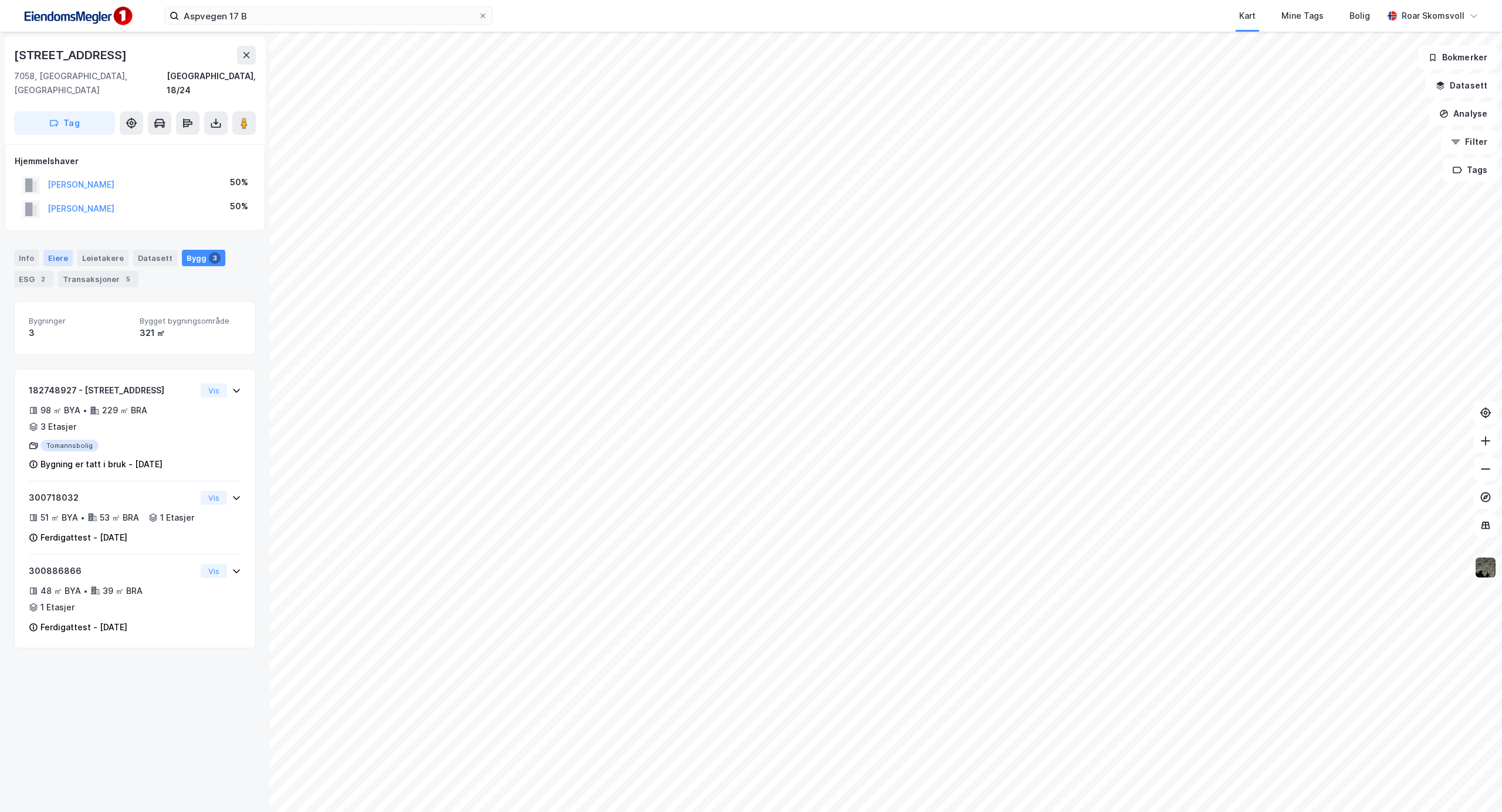
click at [52, 250] on div "Eiere" at bounding box center [58, 258] width 30 height 16
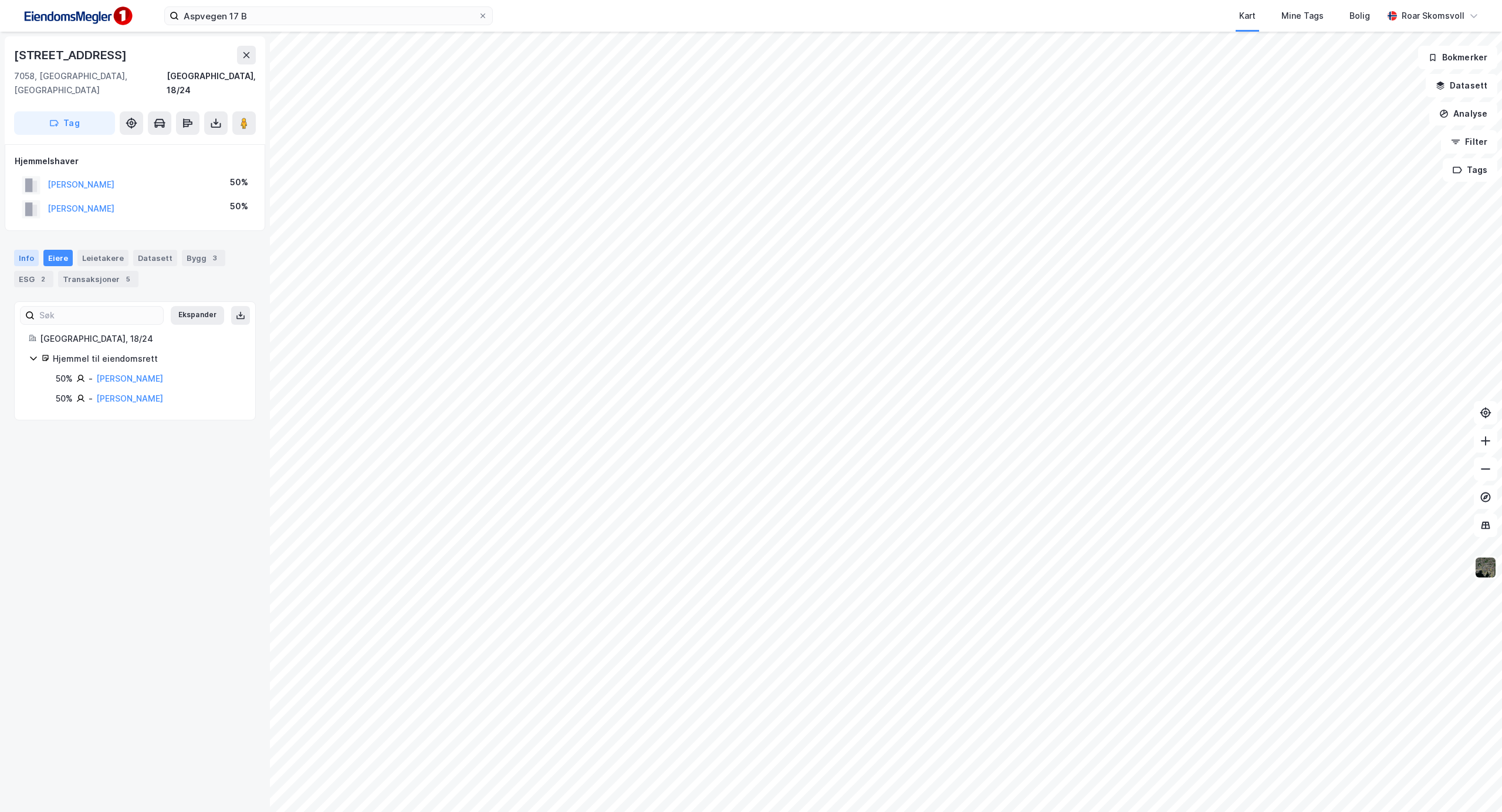
click at [26, 250] on div "Info" at bounding box center [27, 258] width 25 height 16
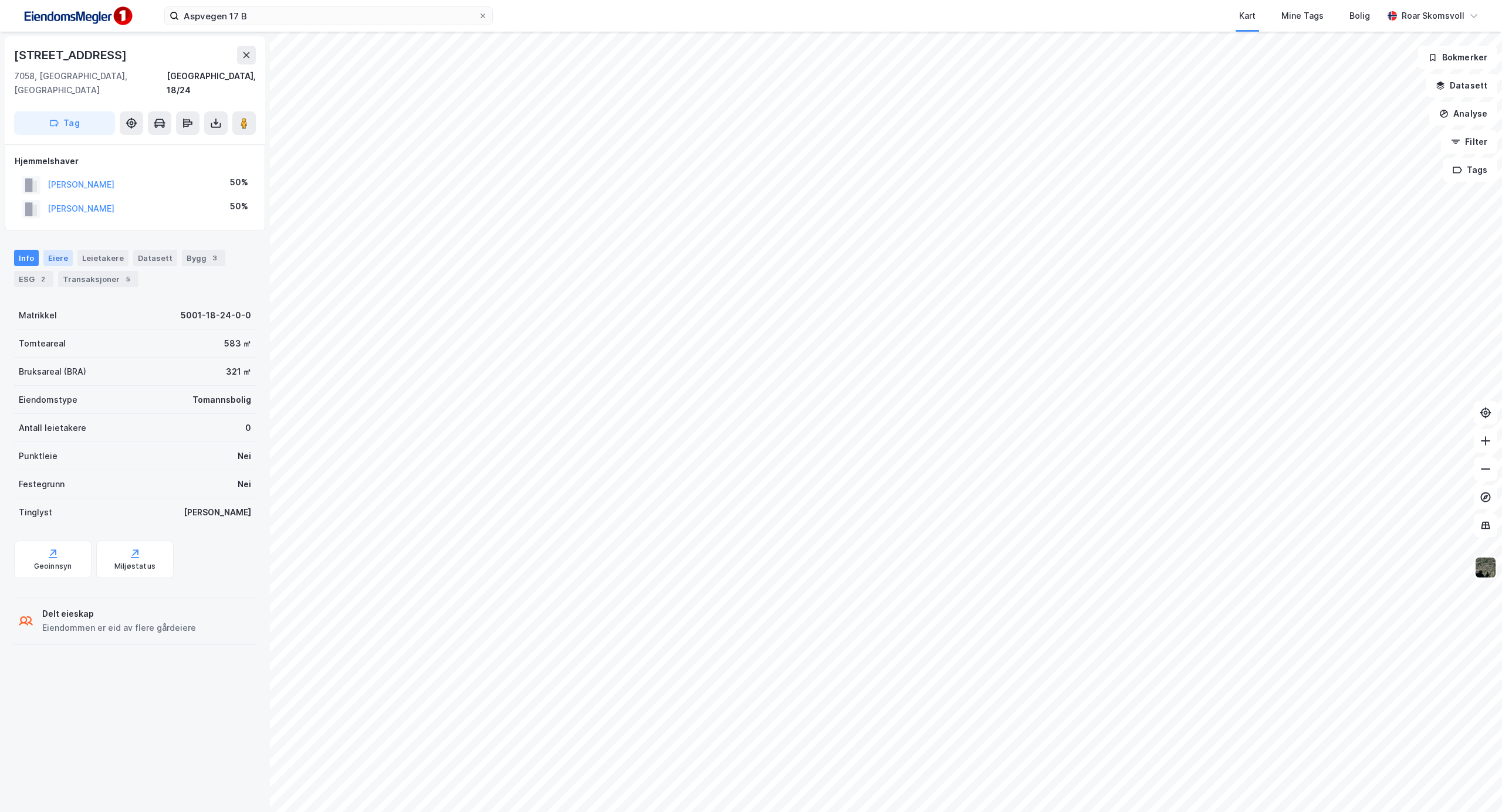
click at [53, 250] on div "Eiere" at bounding box center [58, 258] width 30 height 16
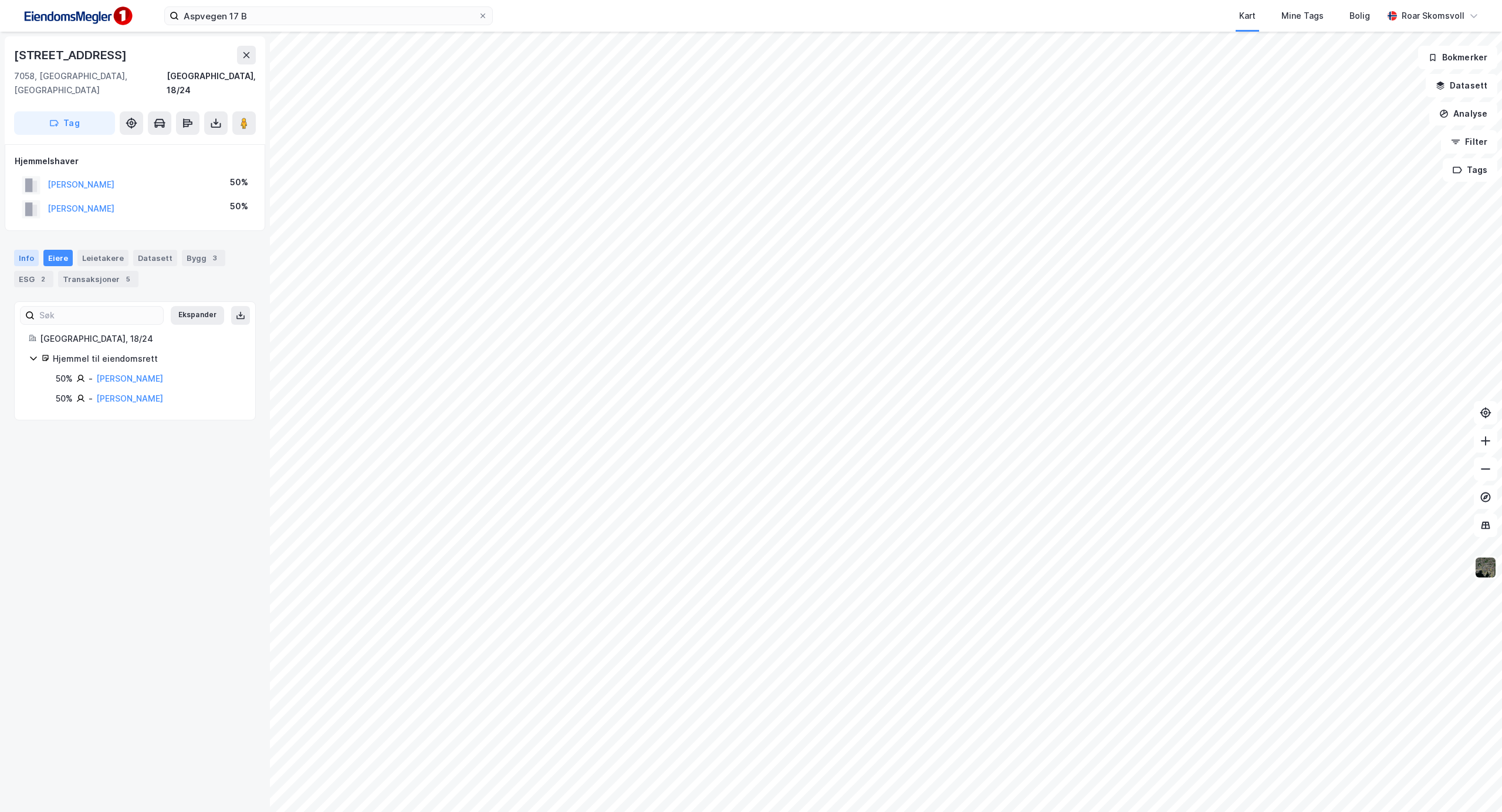
click at [28, 250] on div "Info" at bounding box center [27, 258] width 25 height 16
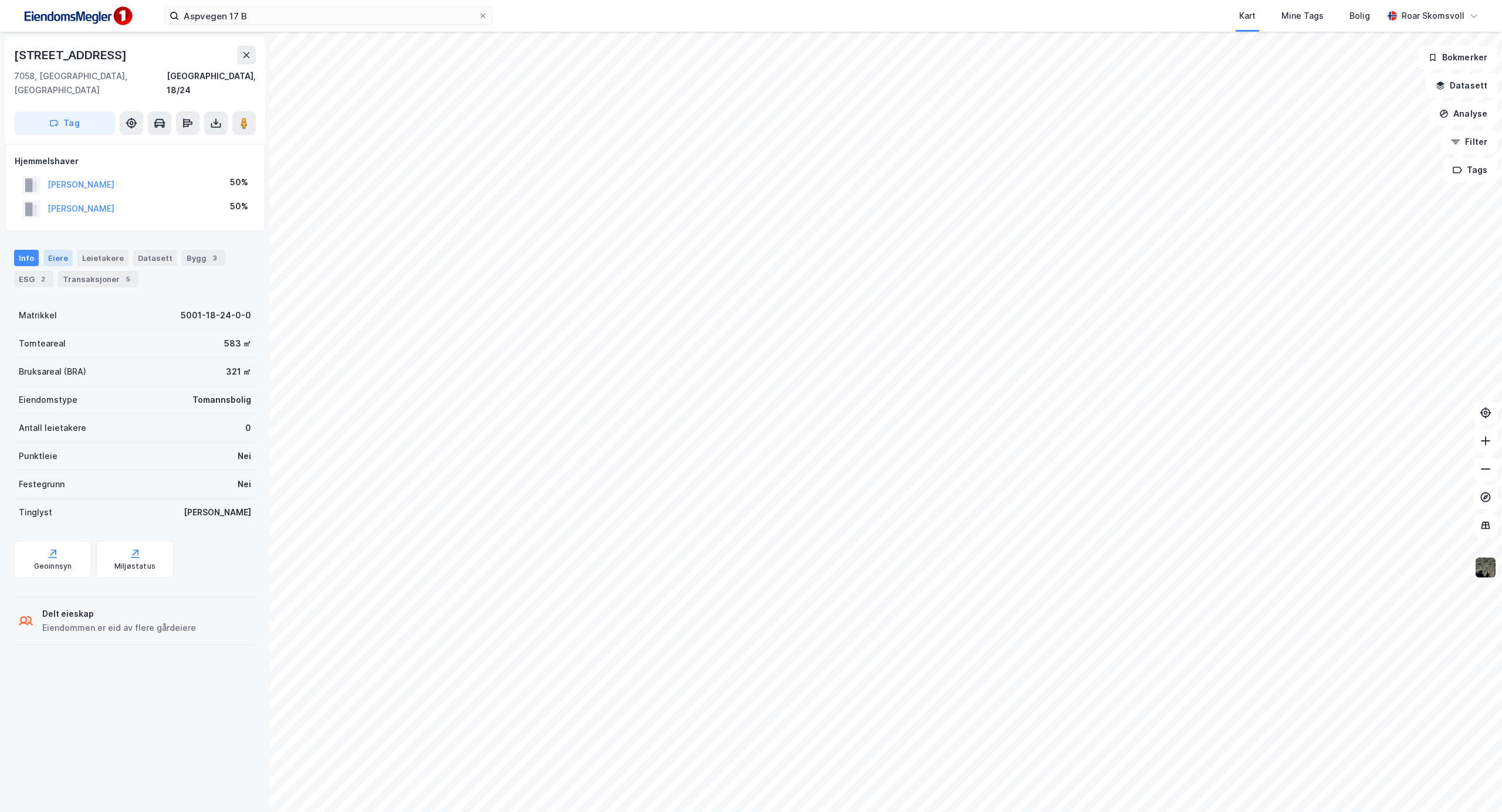
click at [54, 250] on div "Eiere" at bounding box center [58, 258] width 30 height 16
